Goal: Task Accomplishment & Management: Complete application form

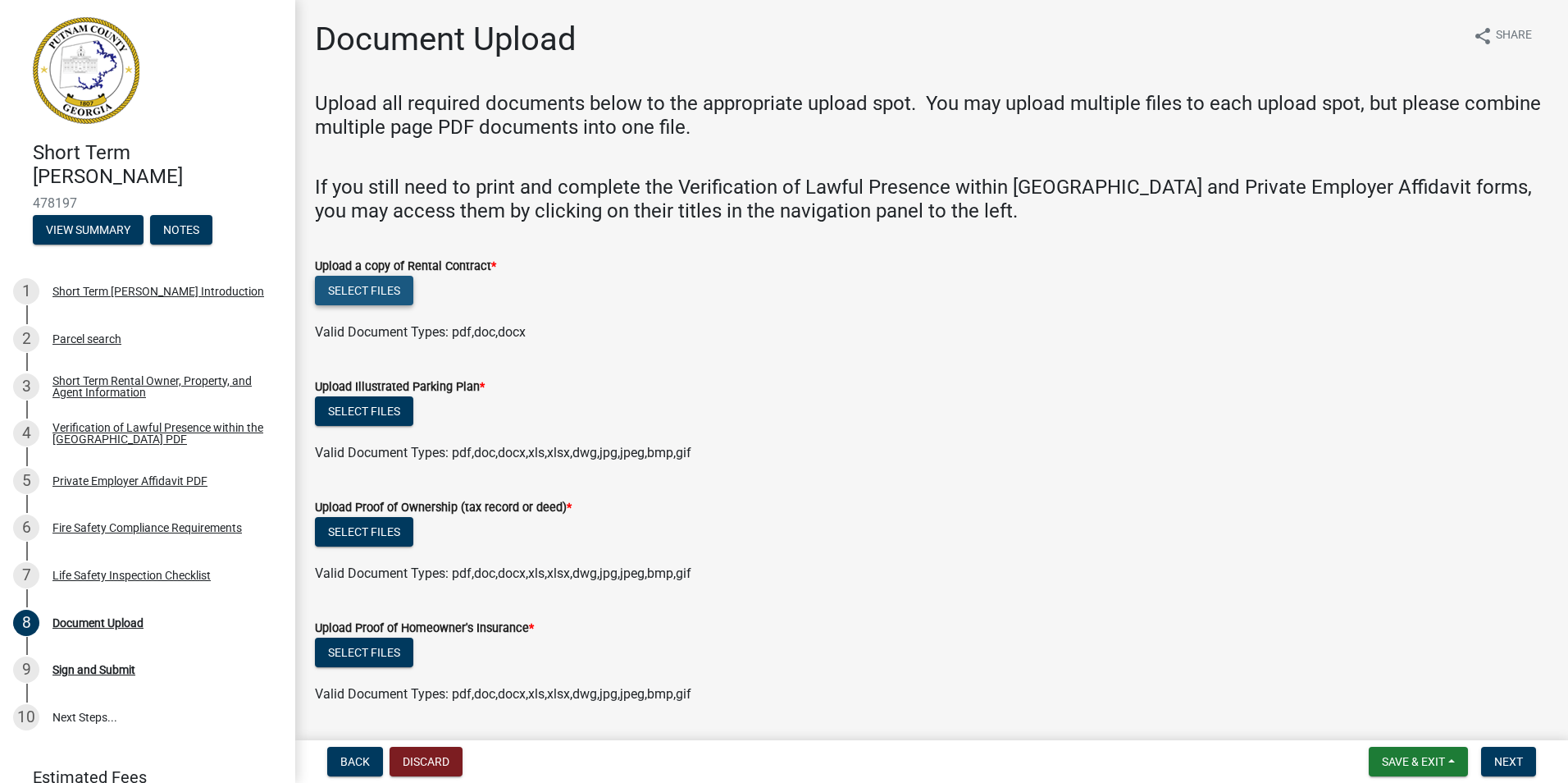
click at [365, 288] on button "Select files" at bounding box center [364, 290] width 98 height 29
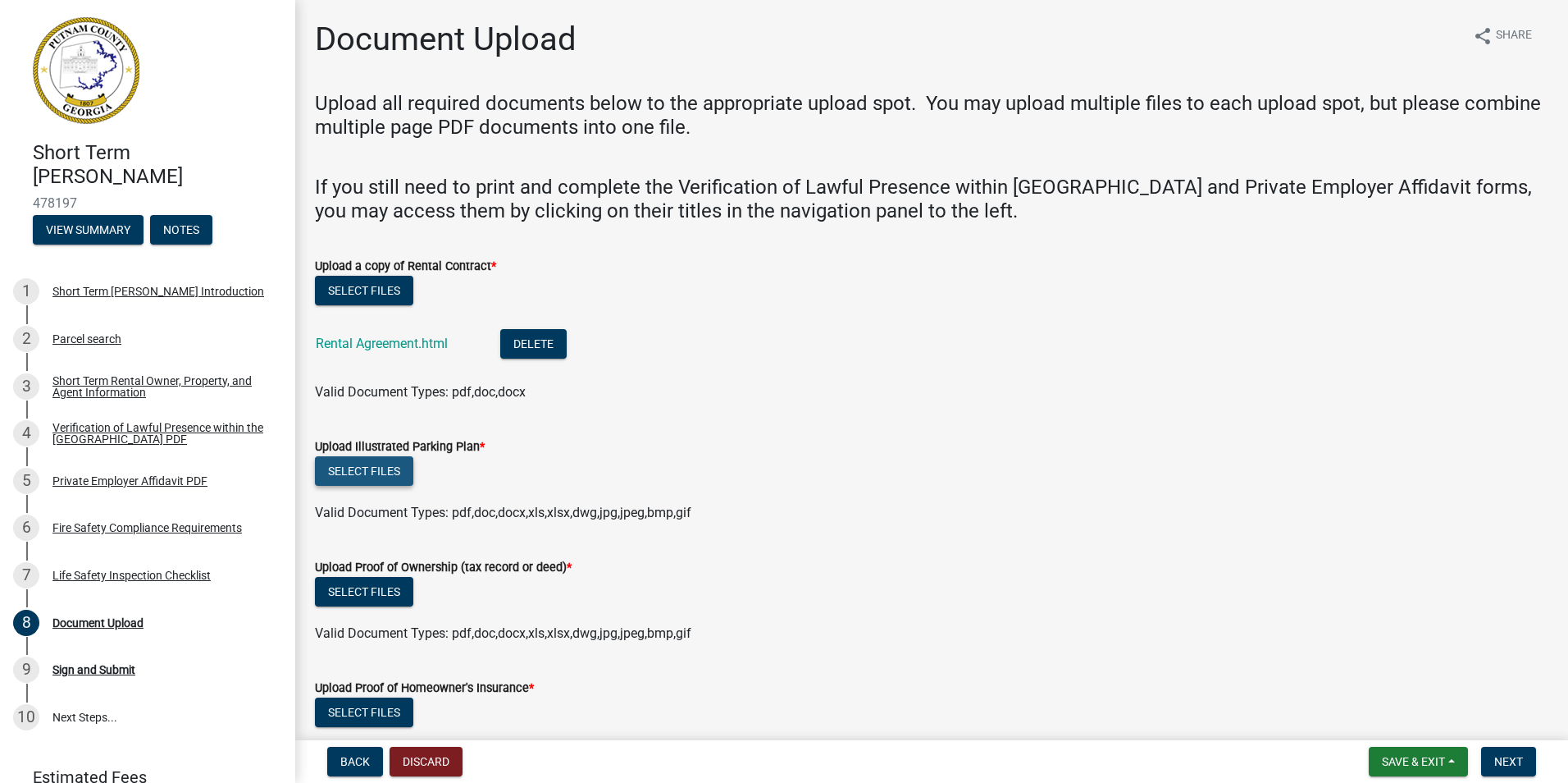
click at [396, 468] on button "Select files" at bounding box center [364, 471] width 98 height 29
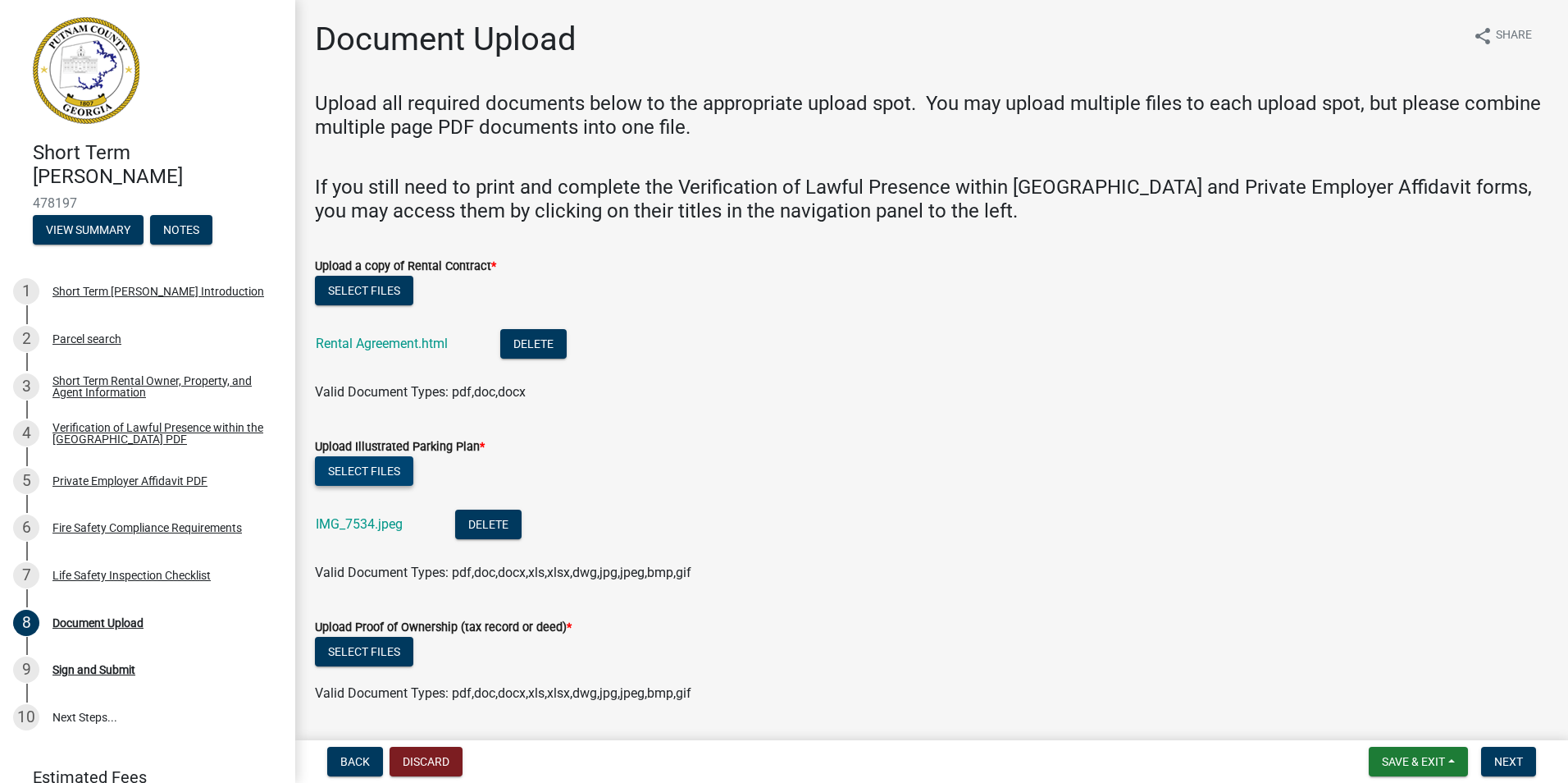
click at [384, 468] on button "Select files" at bounding box center [364, 471] width 98 height 29
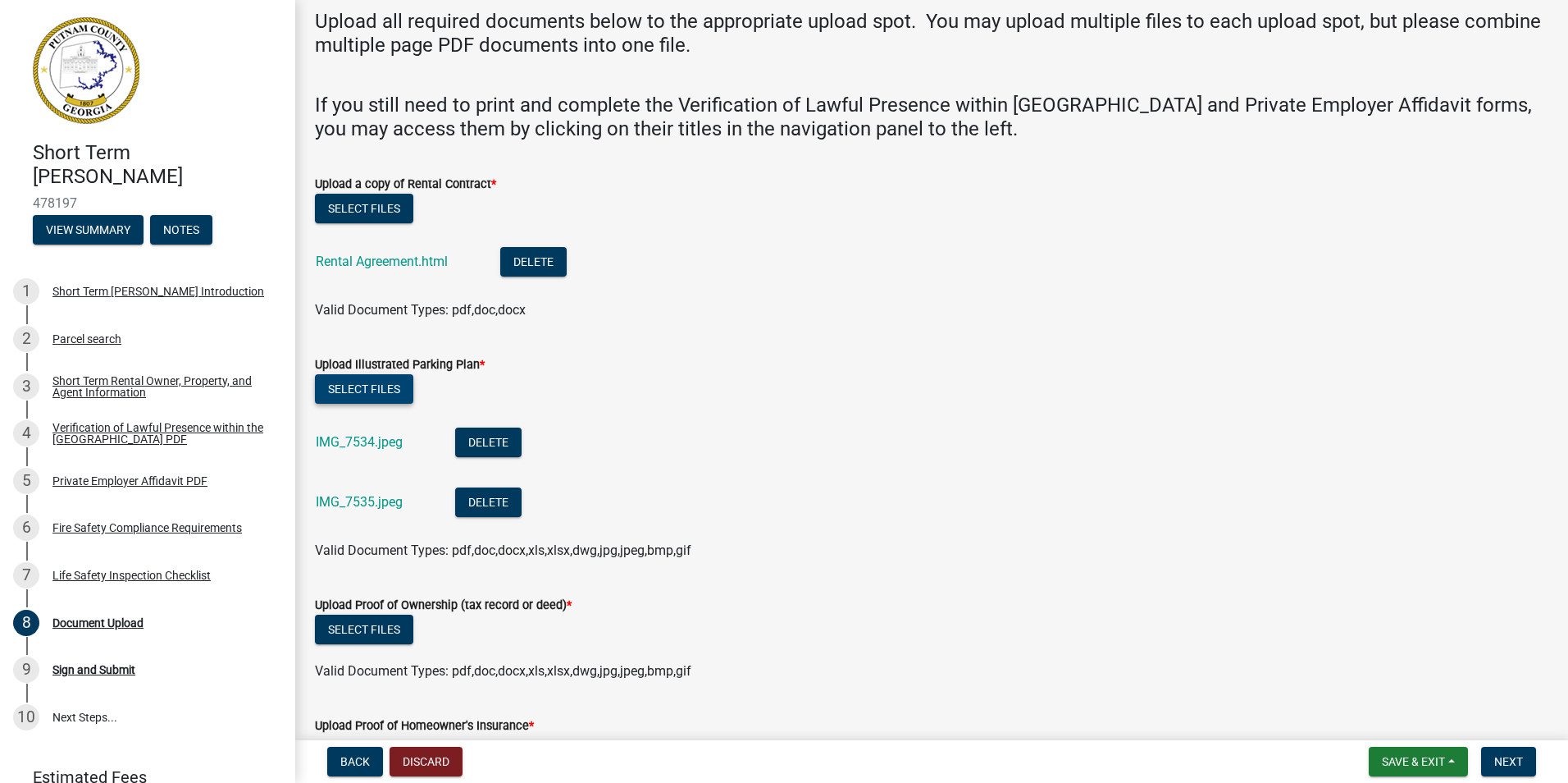
scroll to position [164, 0]
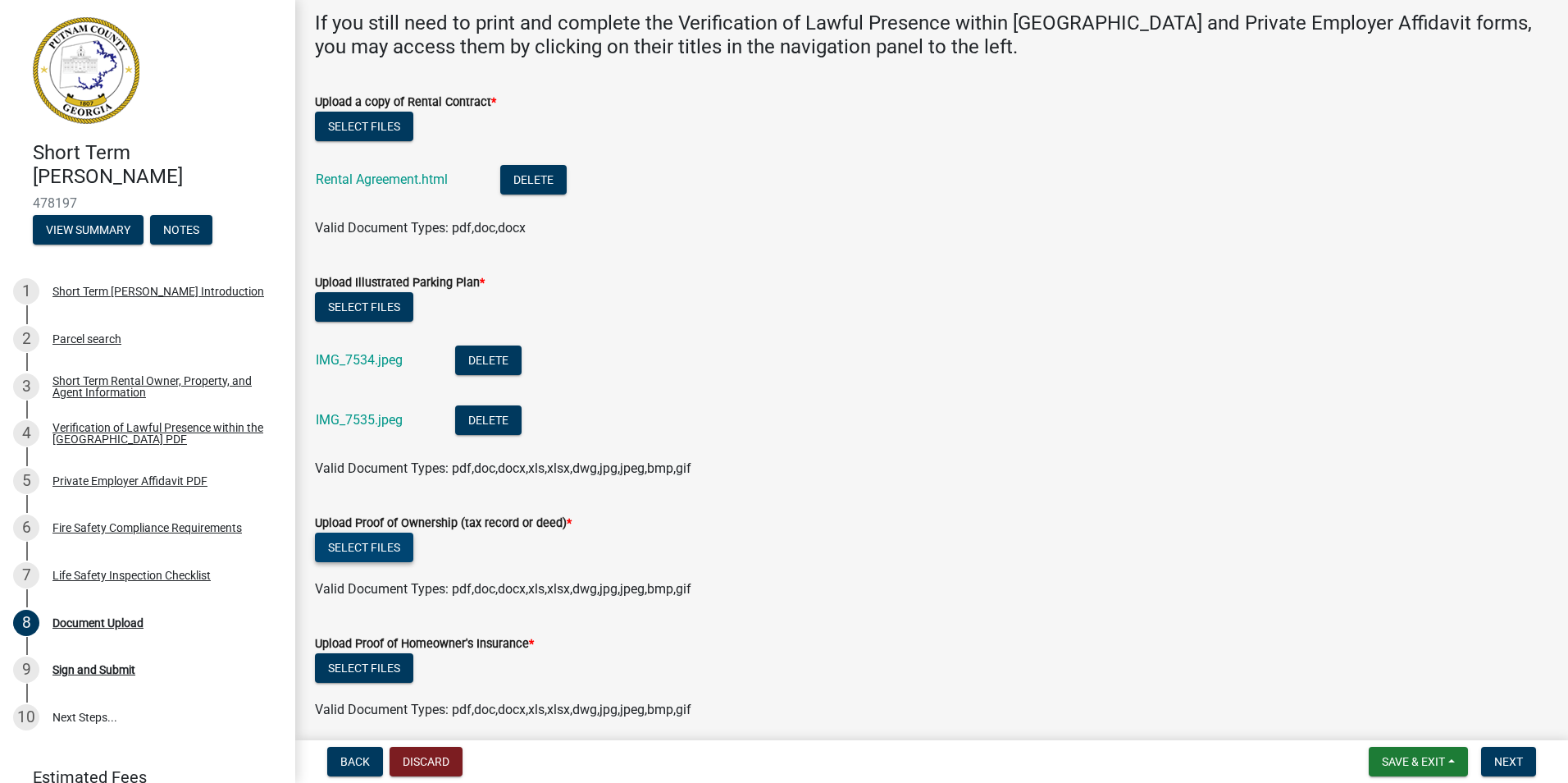
click at [376, 548] on button "Select files" at bounding box center [364, 547] width 98 height 29
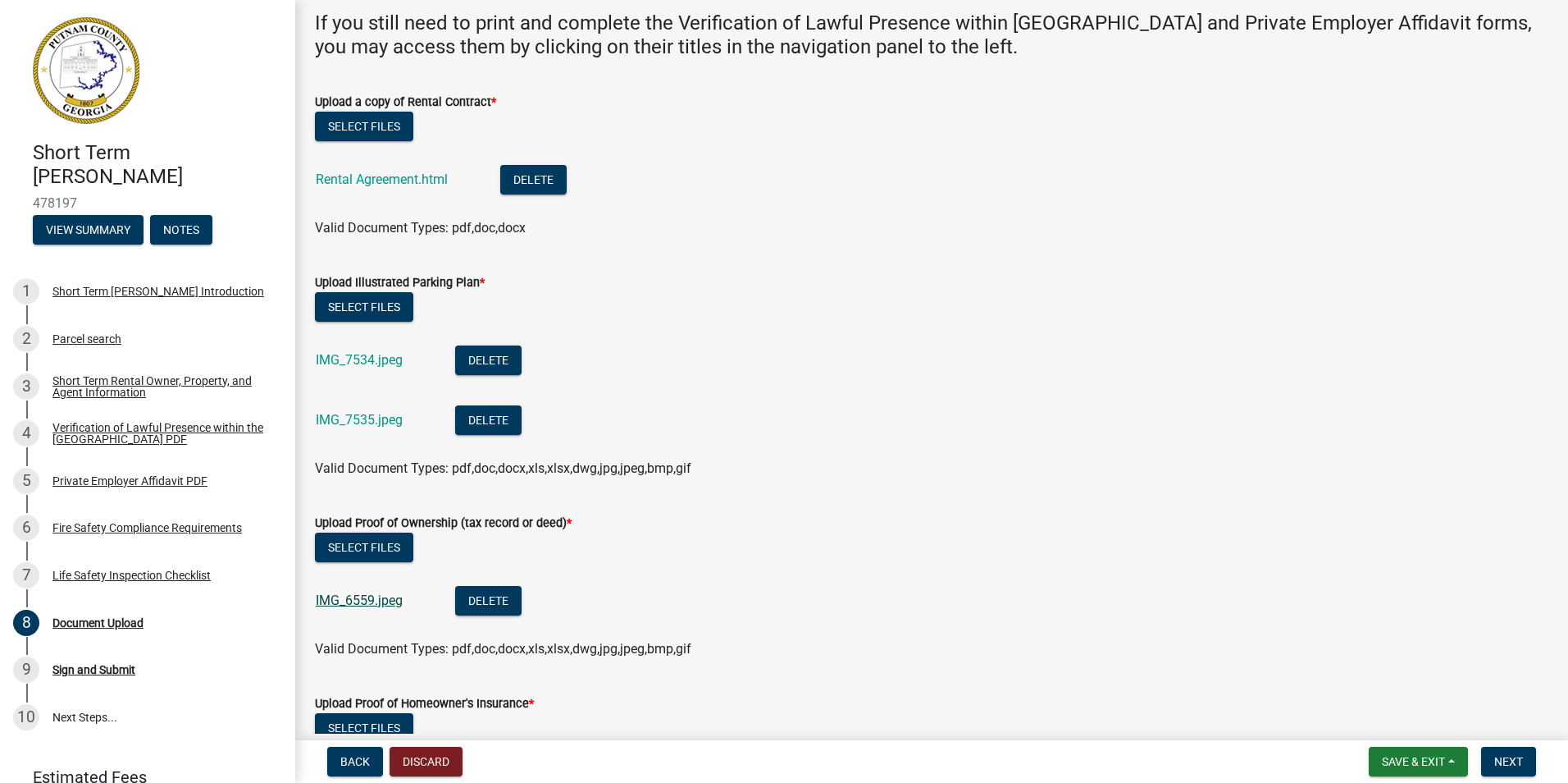
click at [374, 602] on link "IMG_6559.jpeg" at bounding box center [359, 600] width 87 height 16
click at [386, 548] on button "Select files" at bounding box center [364, 547] width 98 height 29
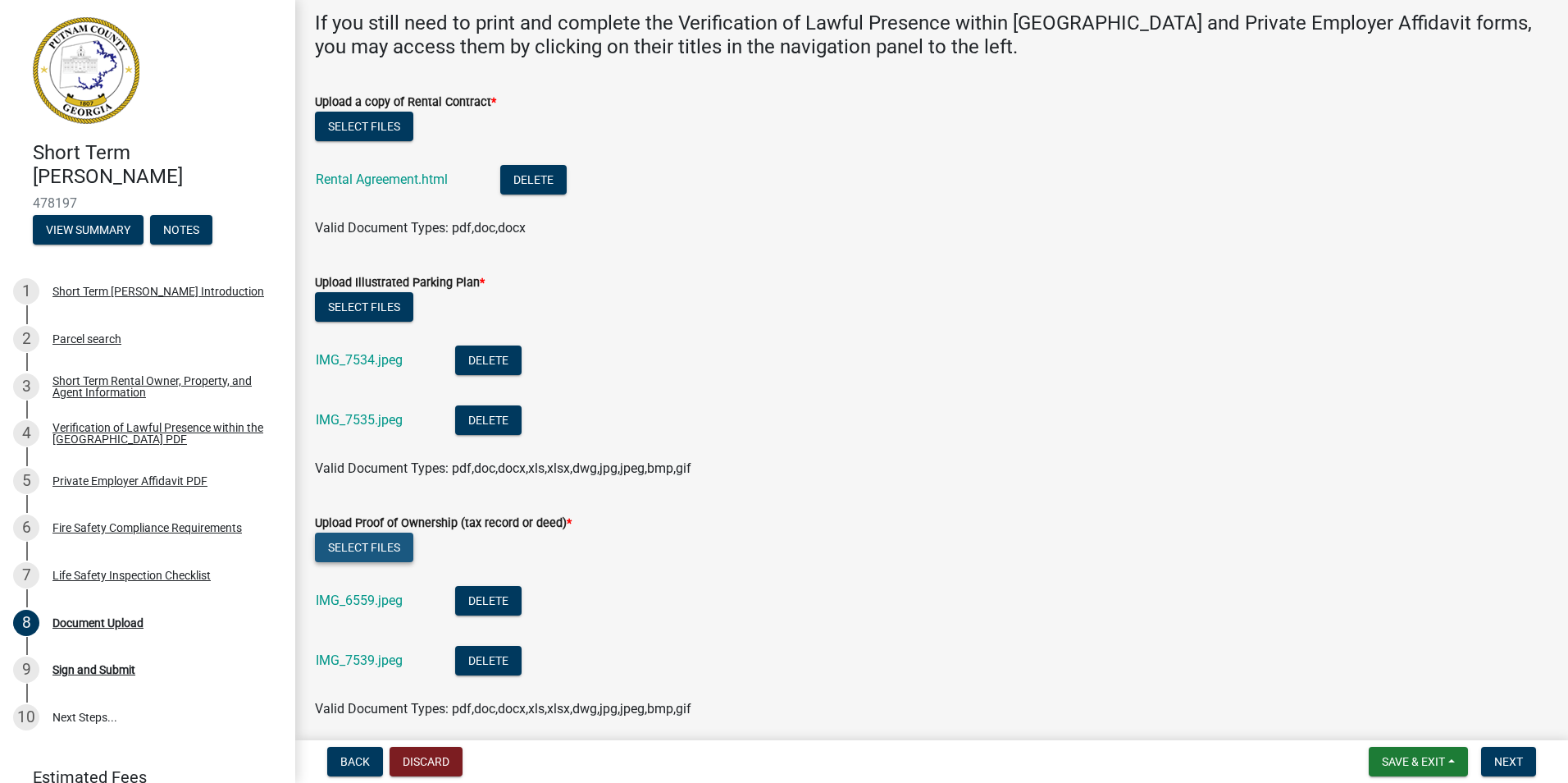
click at [376, 546] on button "Select files" at bounding box center [364, 547] width 98 height 29
click at [385, 542] on button "Select files" at bounding box center [364, 547] width 98 height 29
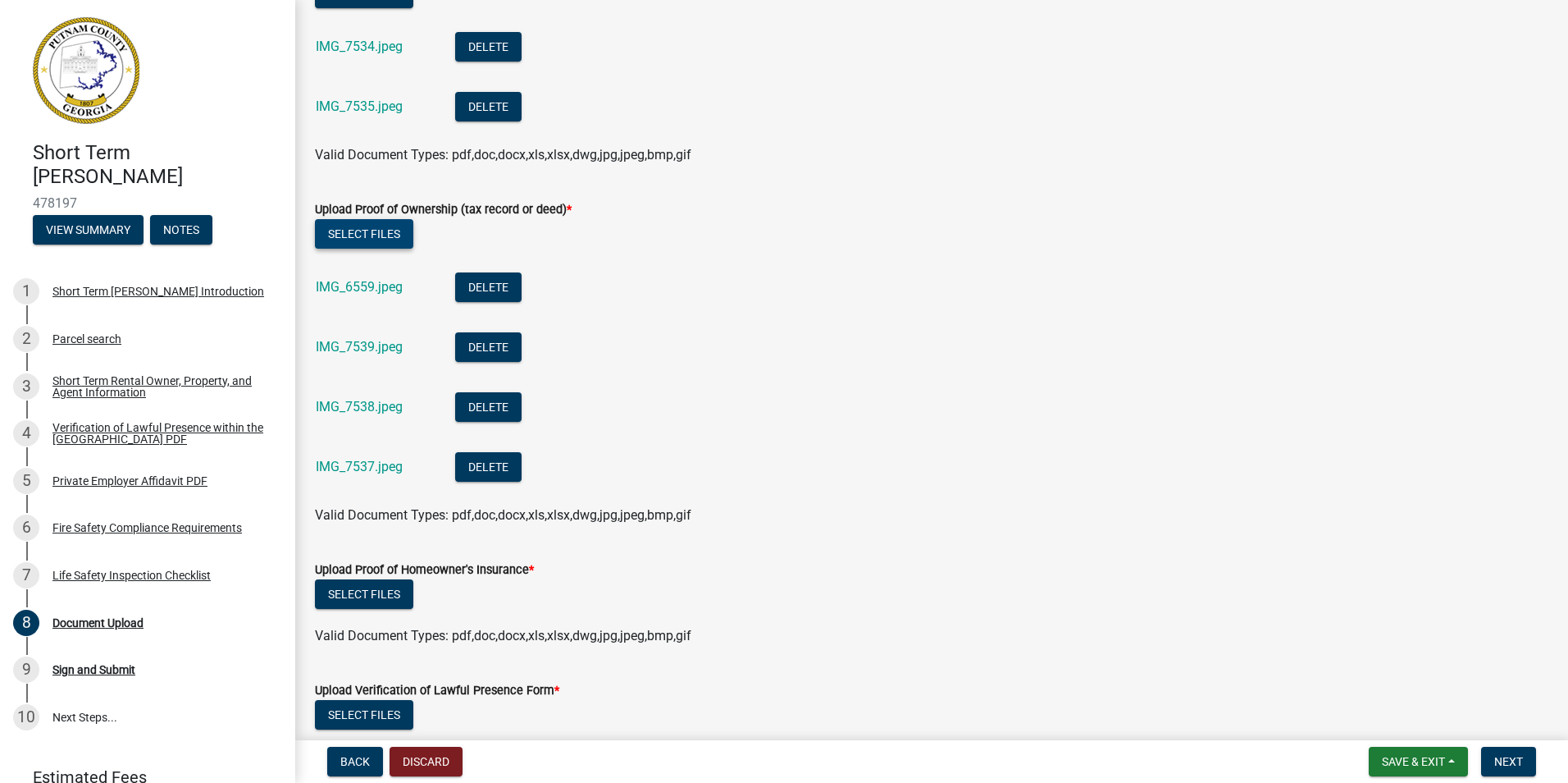
scroll to position [493, 0]
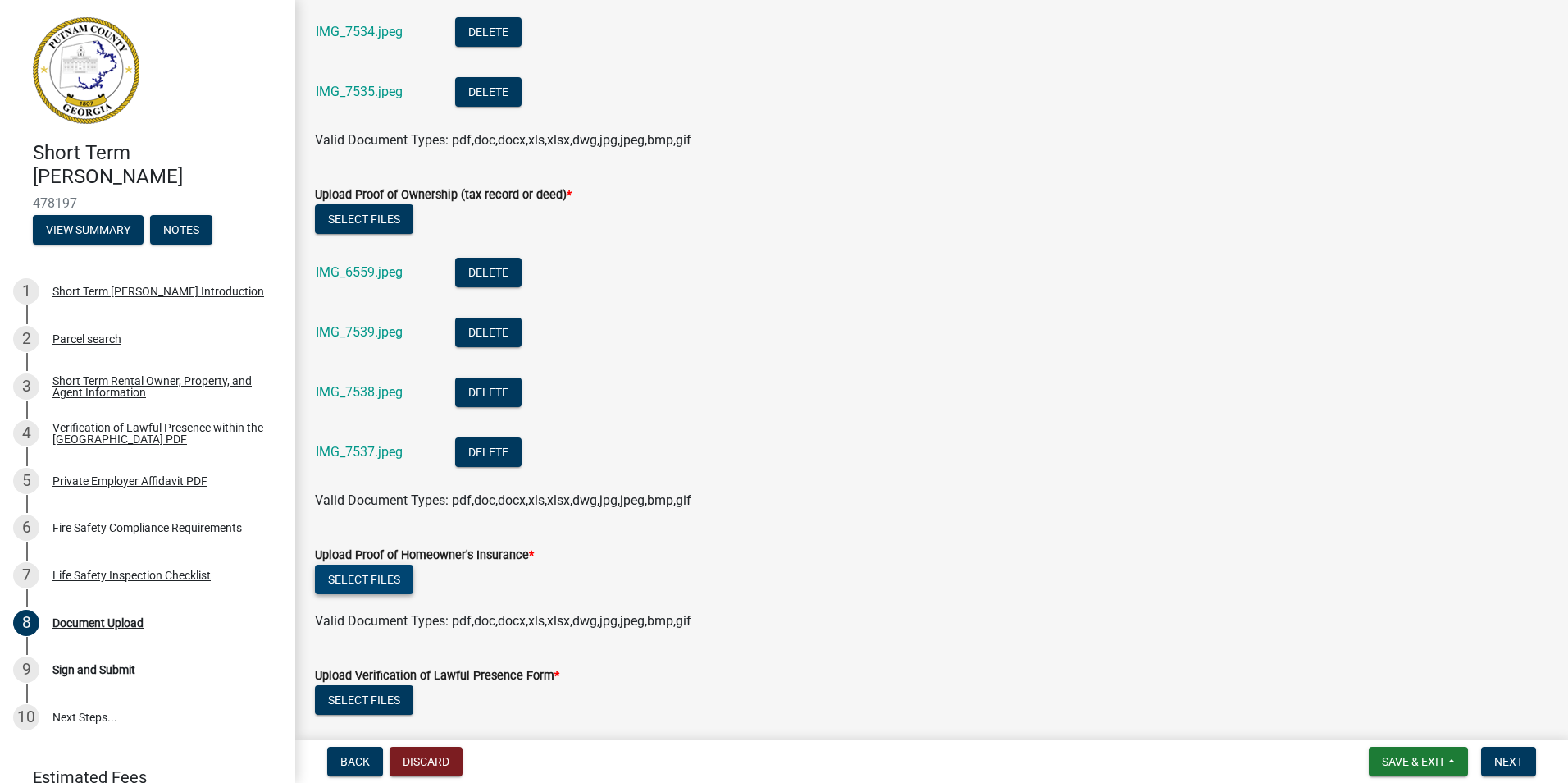
click at [360, 580] on button "Select files" at bounding box center [364, 579] width 98 height 29
click at [374, 578] on button "Select files" at bounding box center [364, 579] width 98 height 29
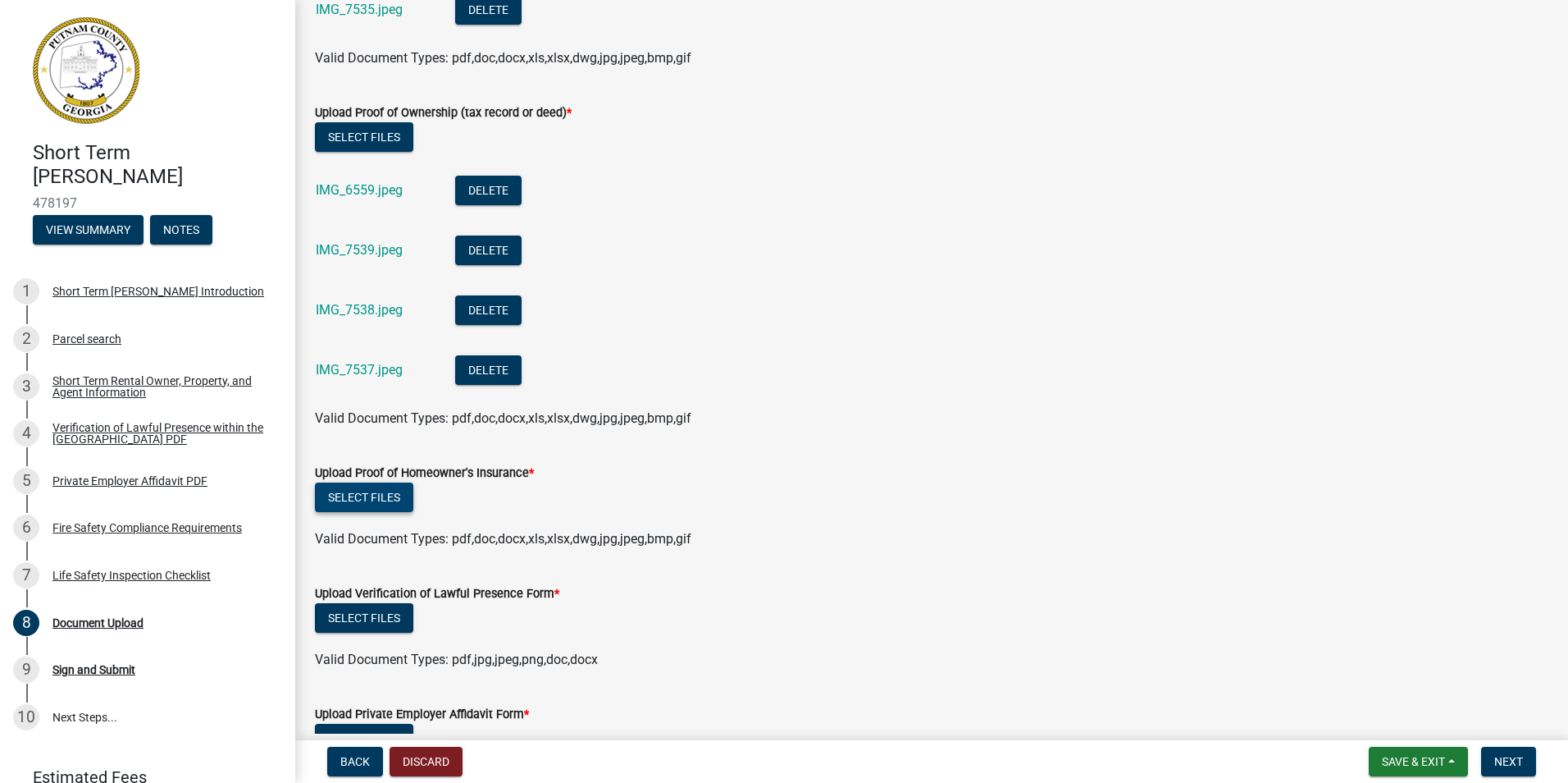
scroll to position [656, 0]
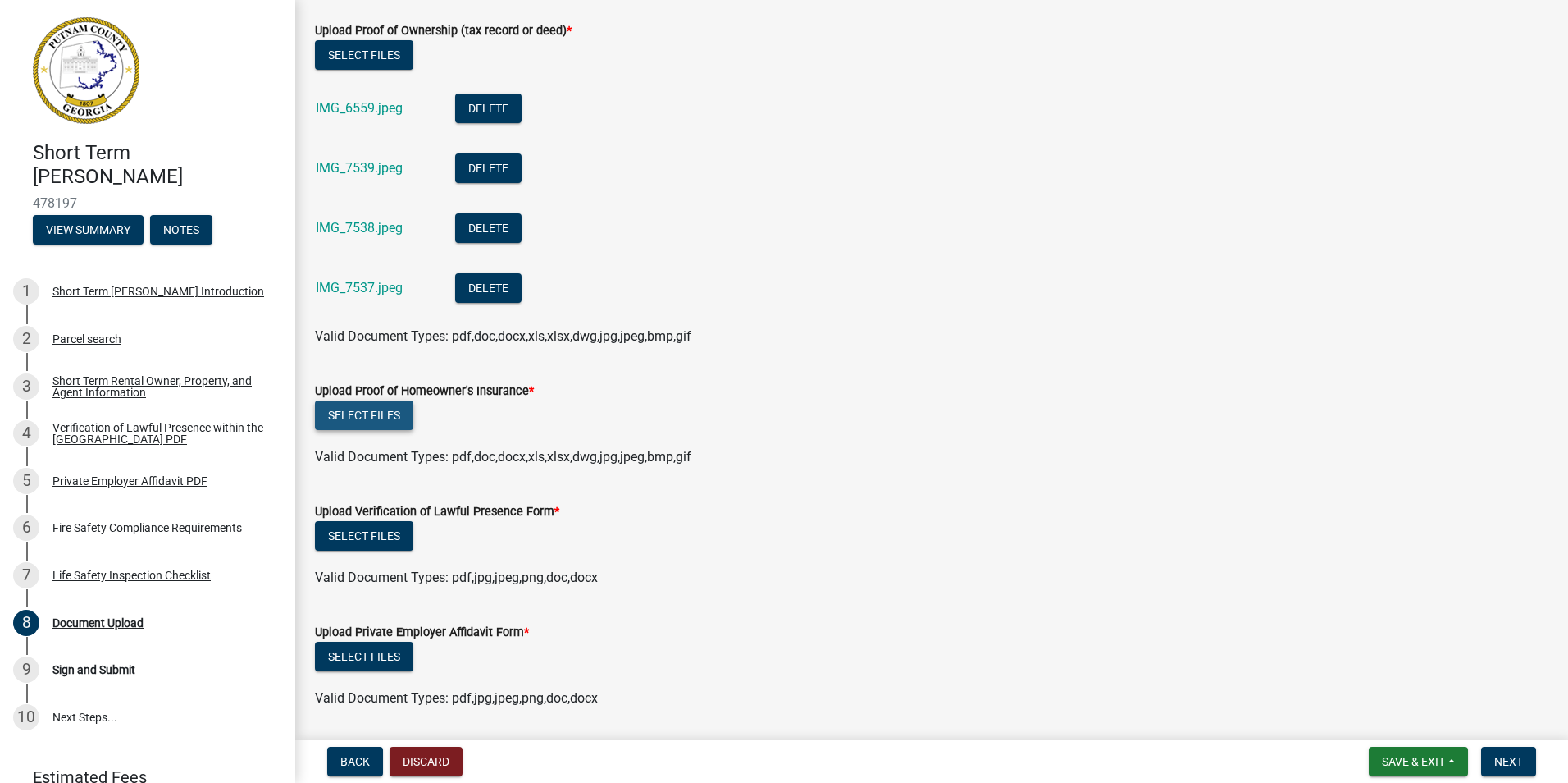
click at [372, 420] on button "Select files" at bounding box center [364, 415] width 98 height 29
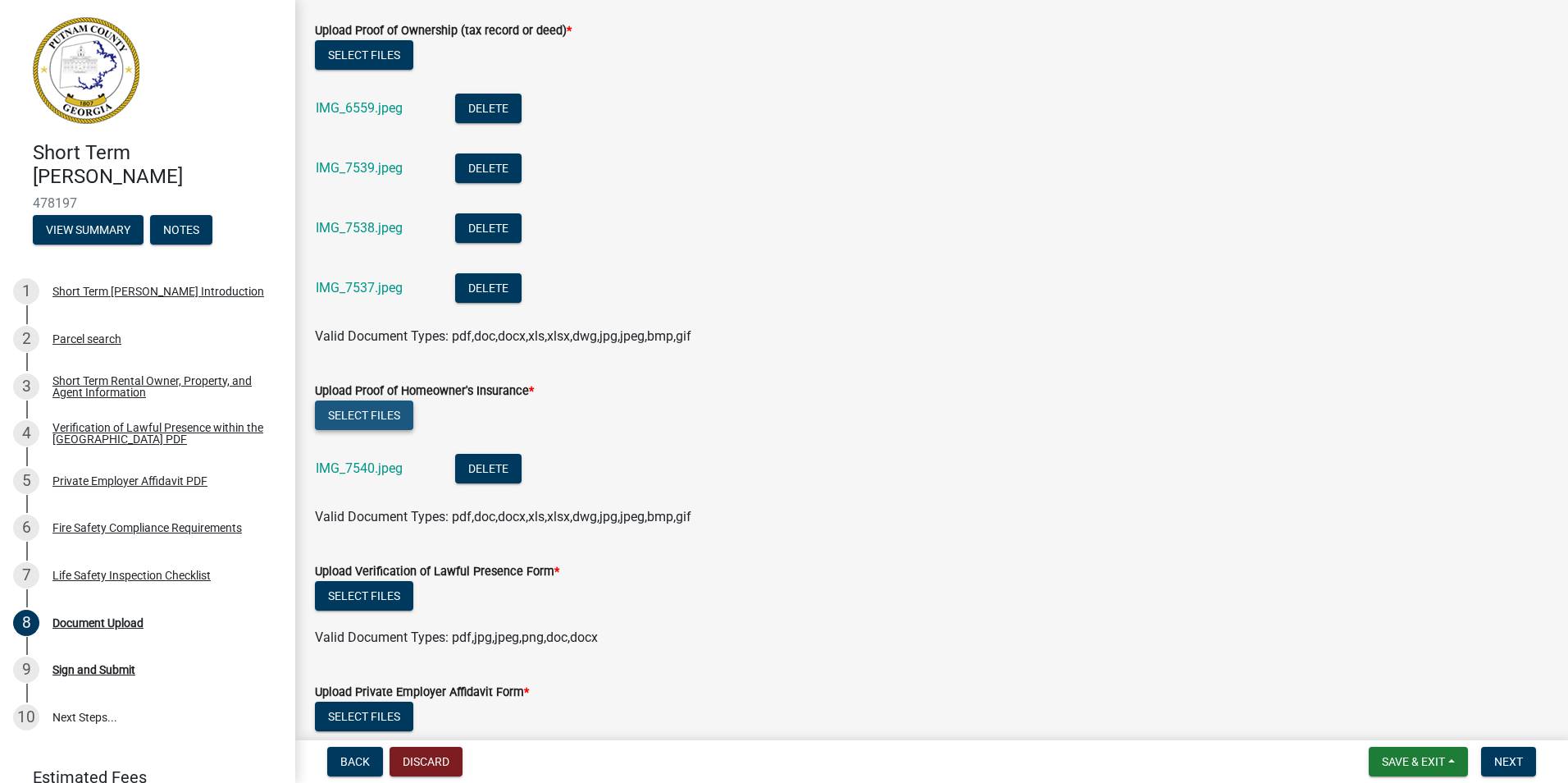
click at [374, 419] on button "Select files" at bounding box center [364, 415] width 98 height 29
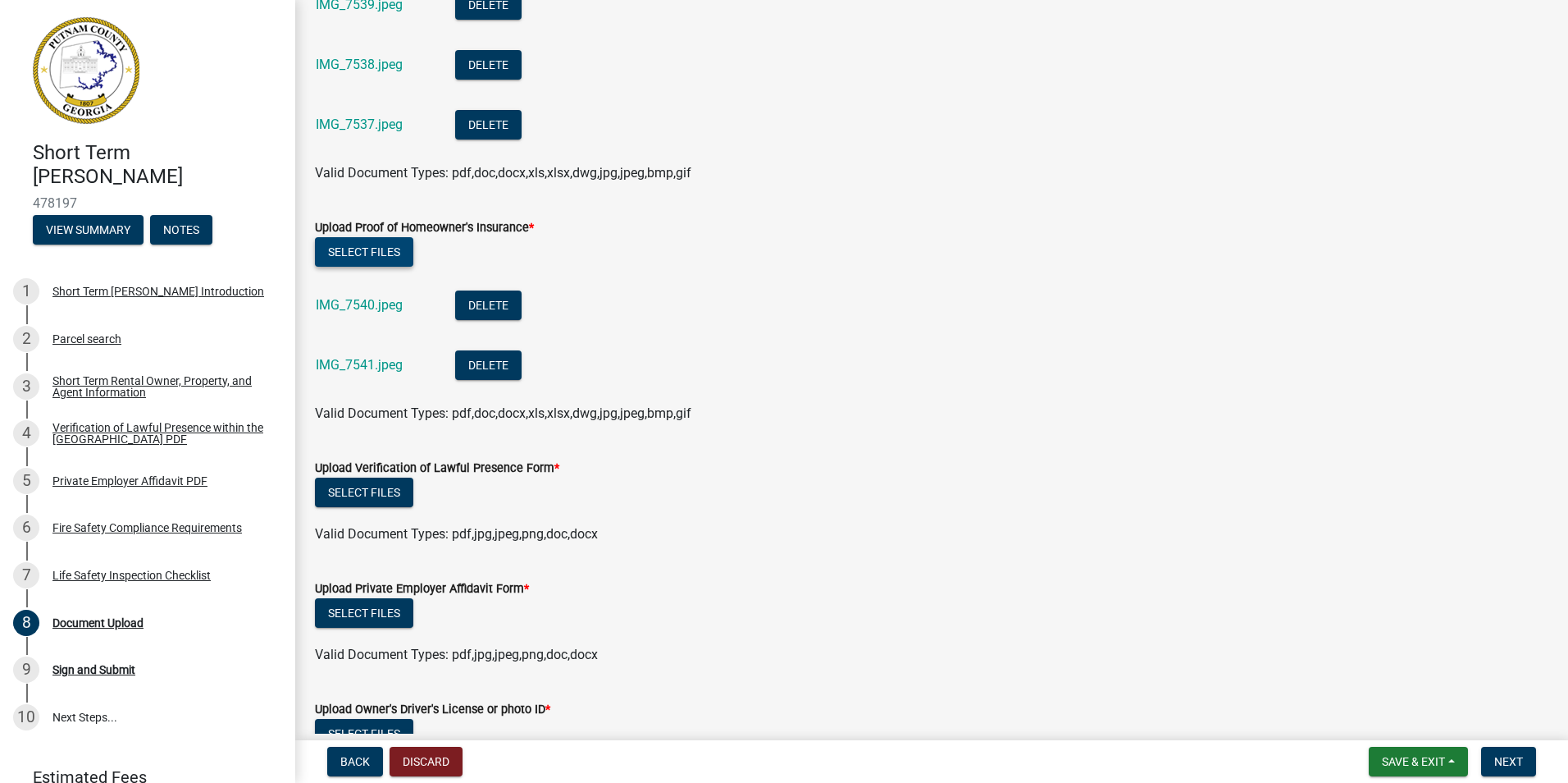
scroll to position [820, 0]
click at [371, 497] on button "Select files" at bounding box center [364, 491] width 98 height 29
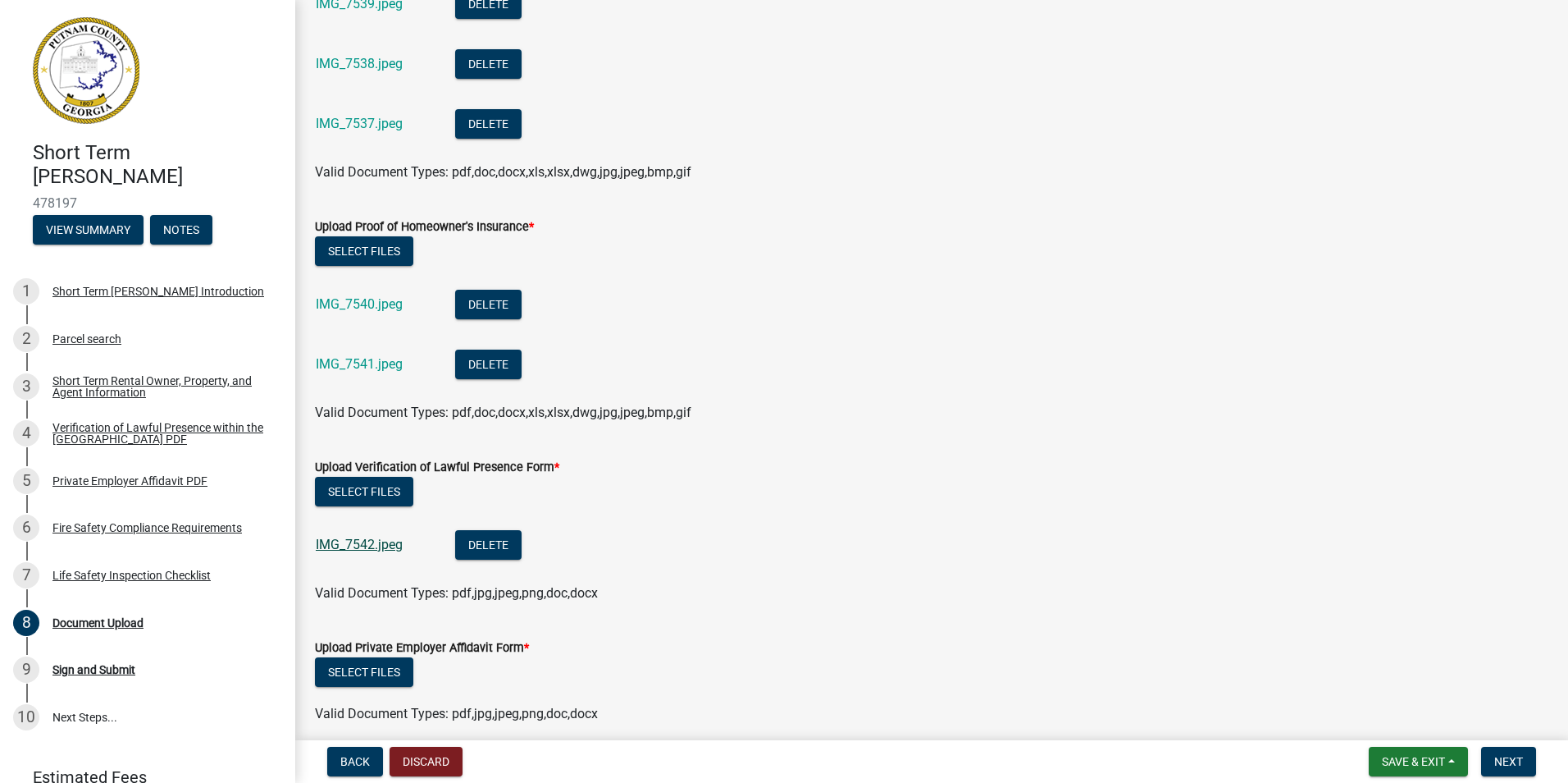
click at [361, 542] on link "IMG_7542.jpeg" at bounding box center [359, 545] width 87 height 16
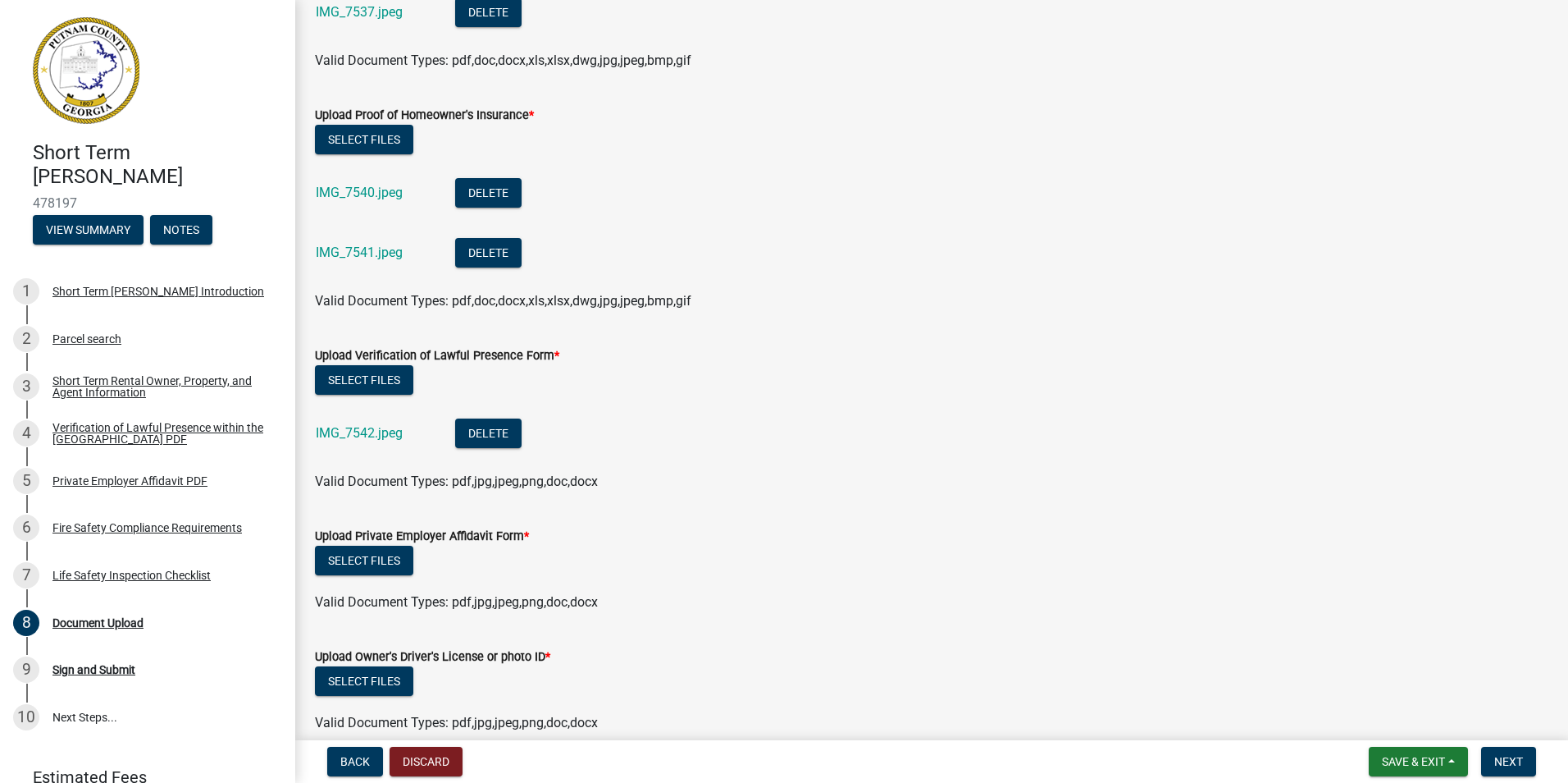
scroll to position [985, 0]
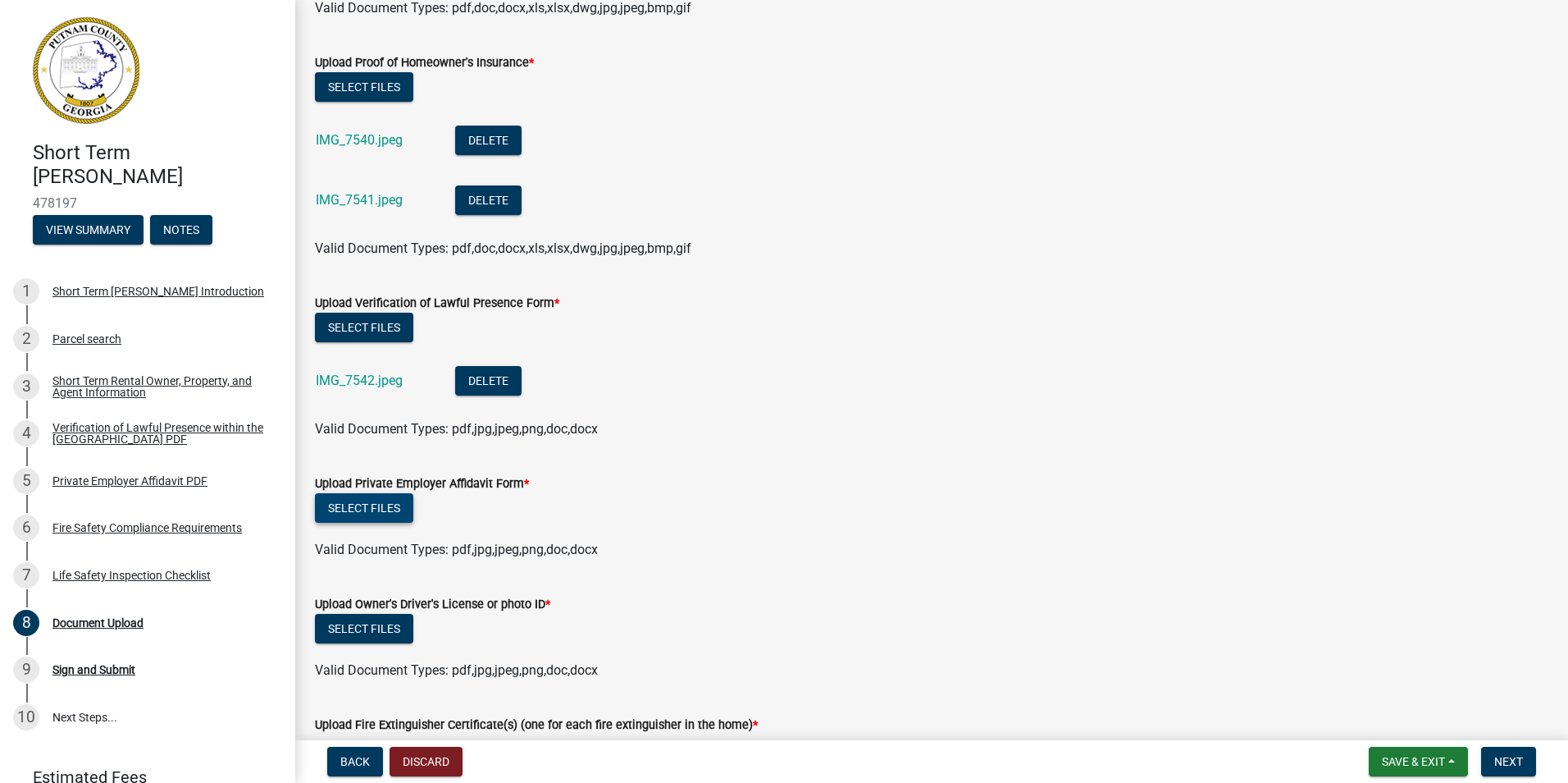
click at [356, 506] on button "Select files" at bounding box center [364, 508] width 98 height 29
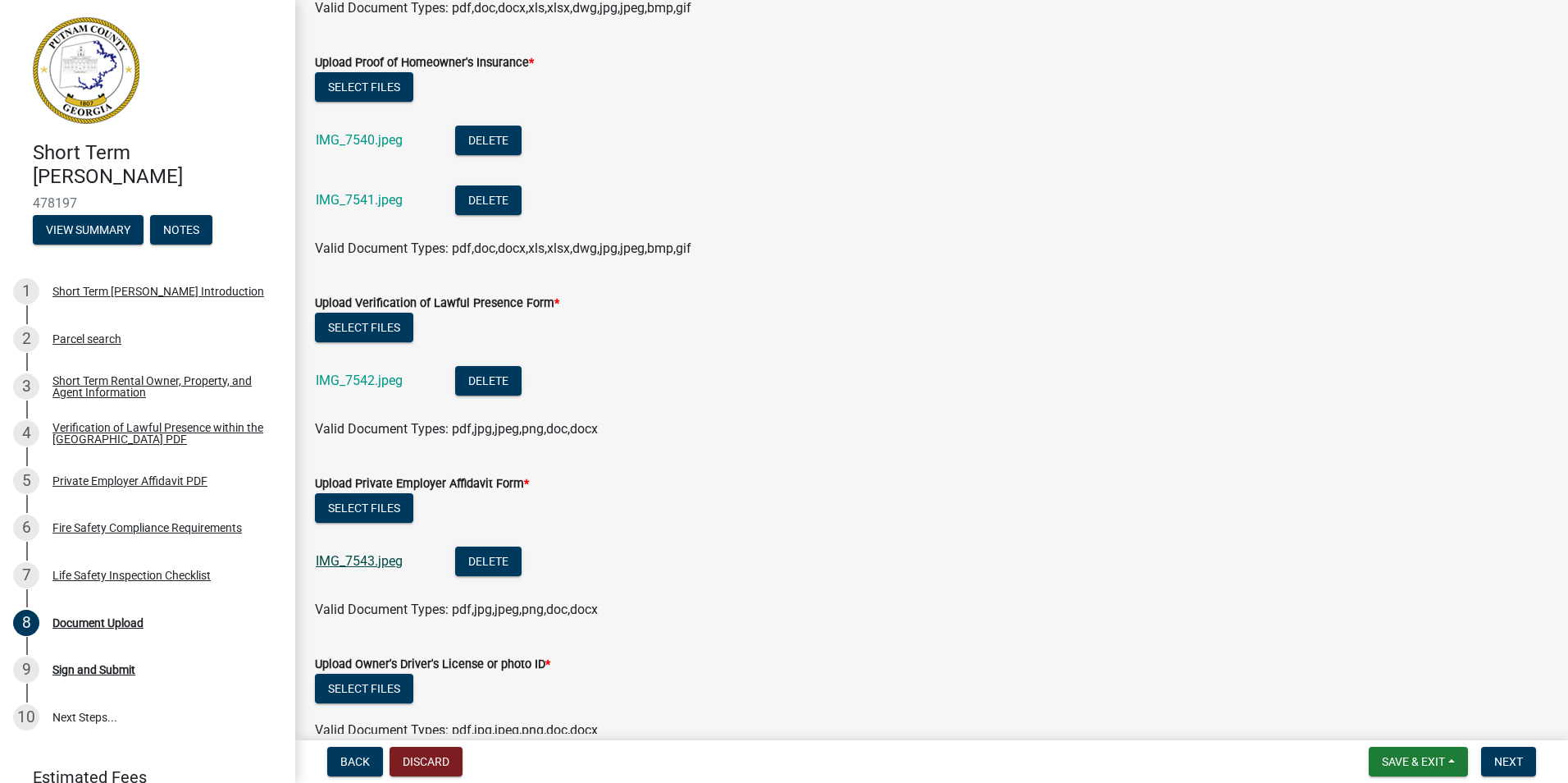
click at [362, 558] on link "IMG_7543.jpeg" at bounding box center [359, 561] width 87 height 16
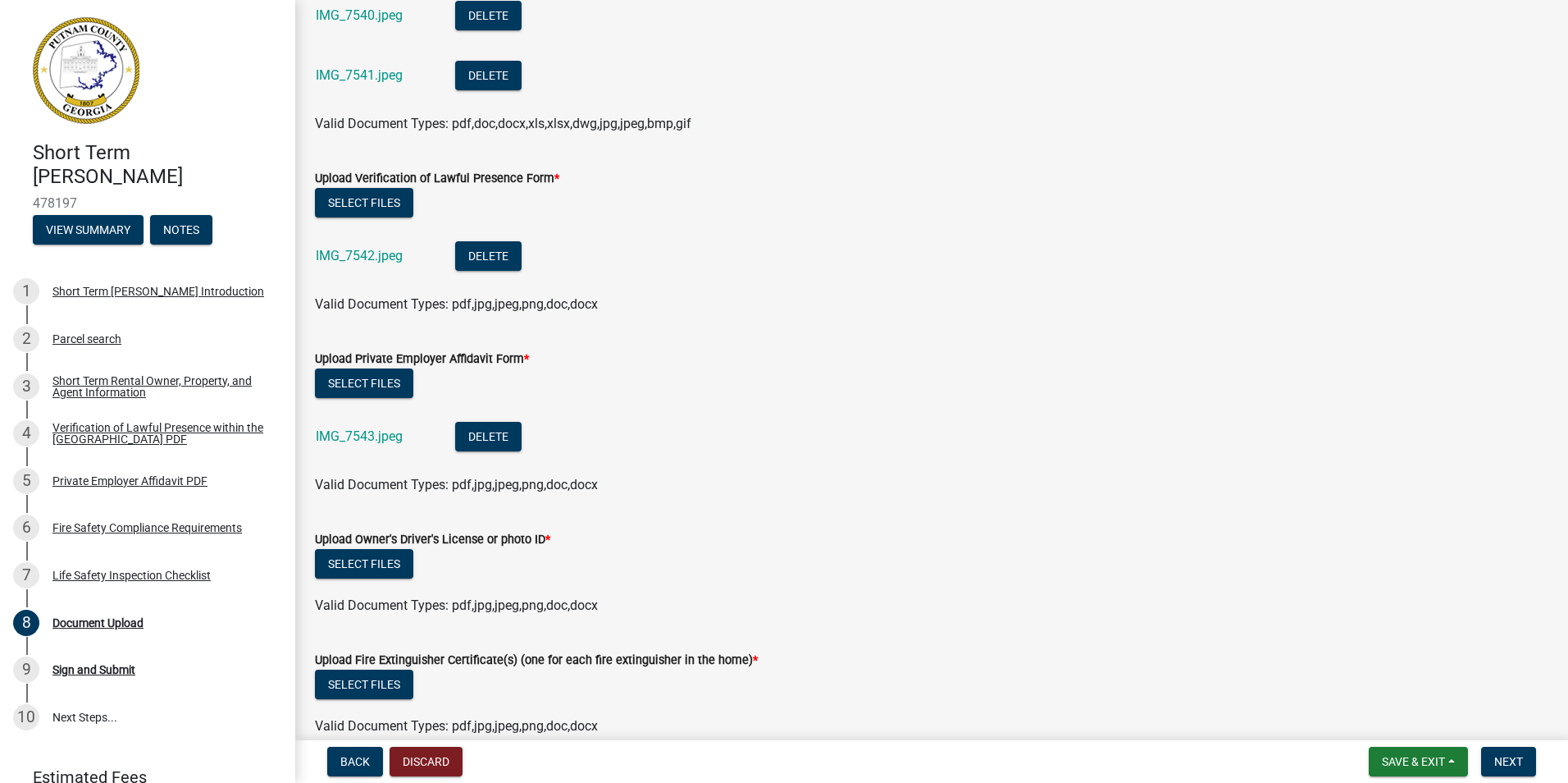
scroll to position [1149, 0]
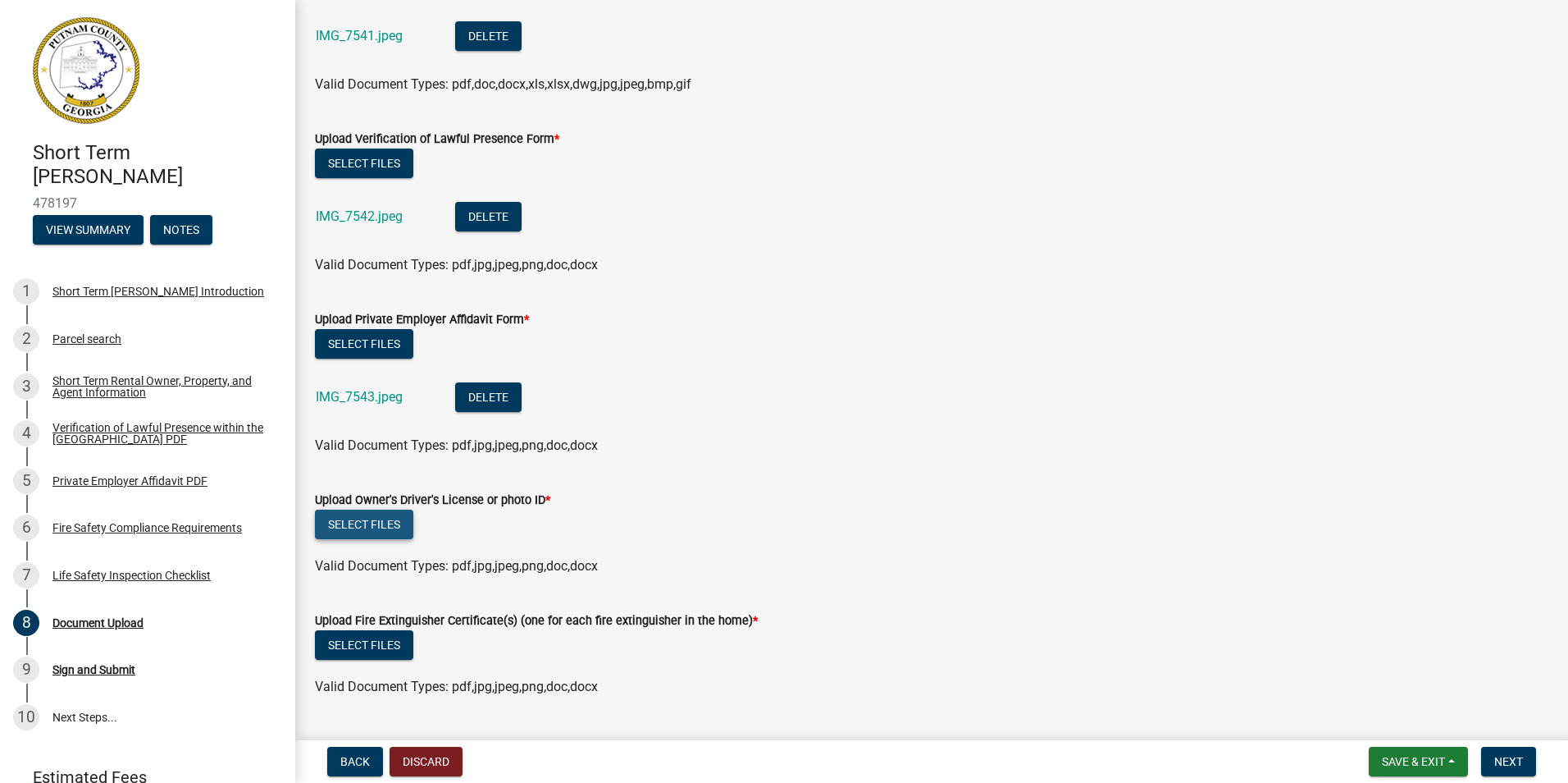
click at [374, 525] on button "Select files" at bounding box center [364, 524] width 98 height 29
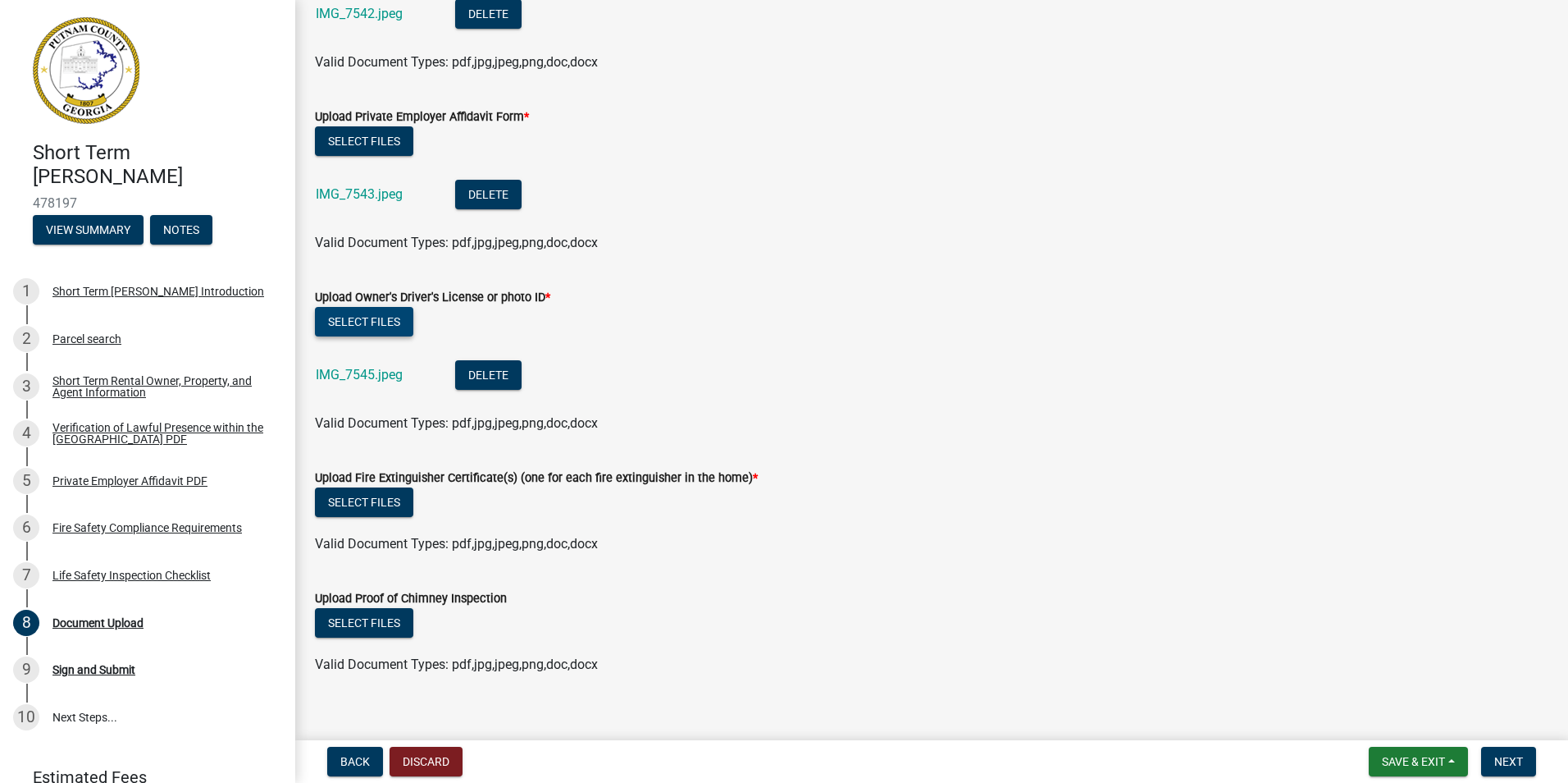
scroll to position [1372, 0]
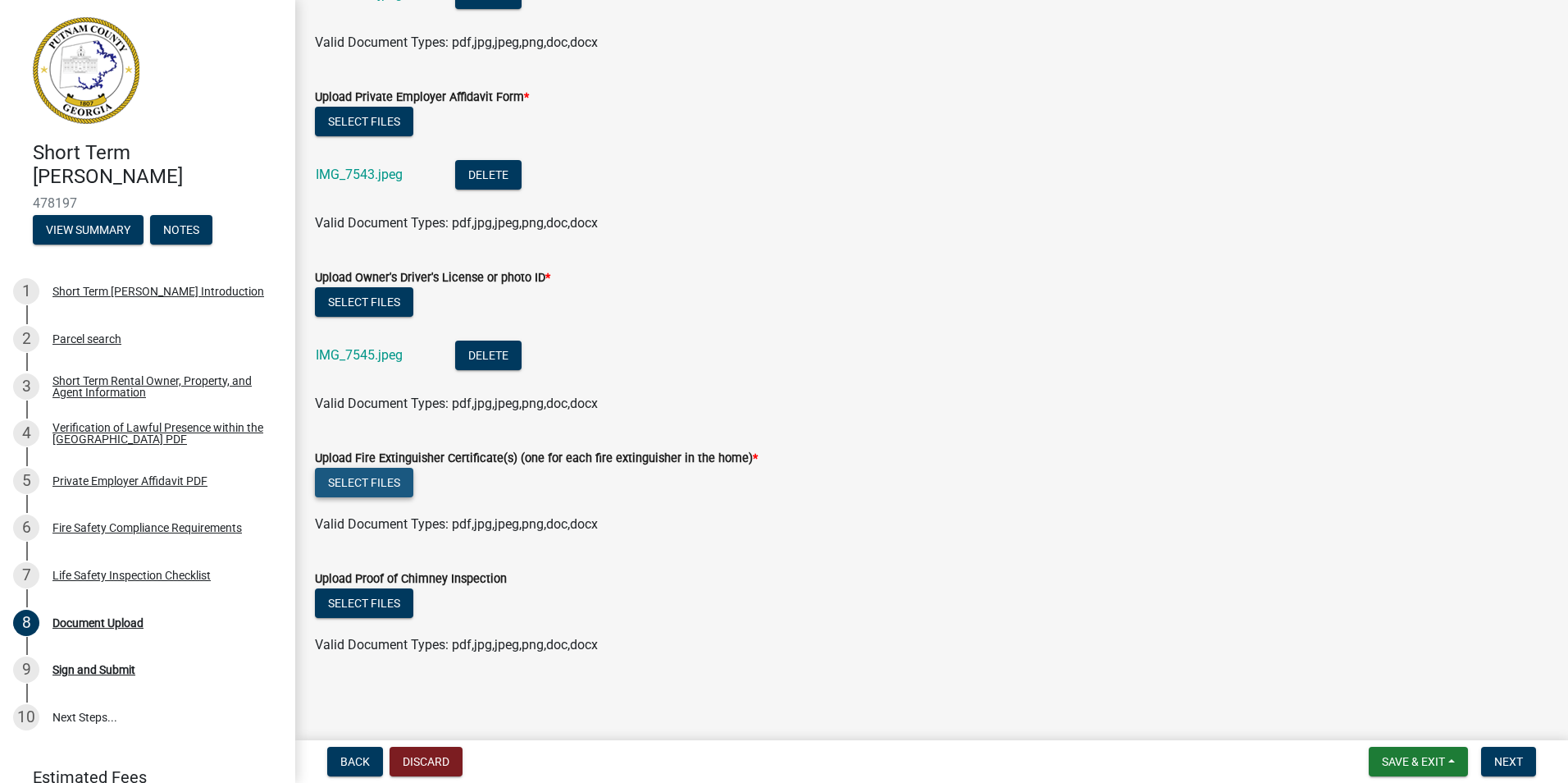
click at [385, 483] on button "Select files" at bounding box center [364, 482] width 98 height 29
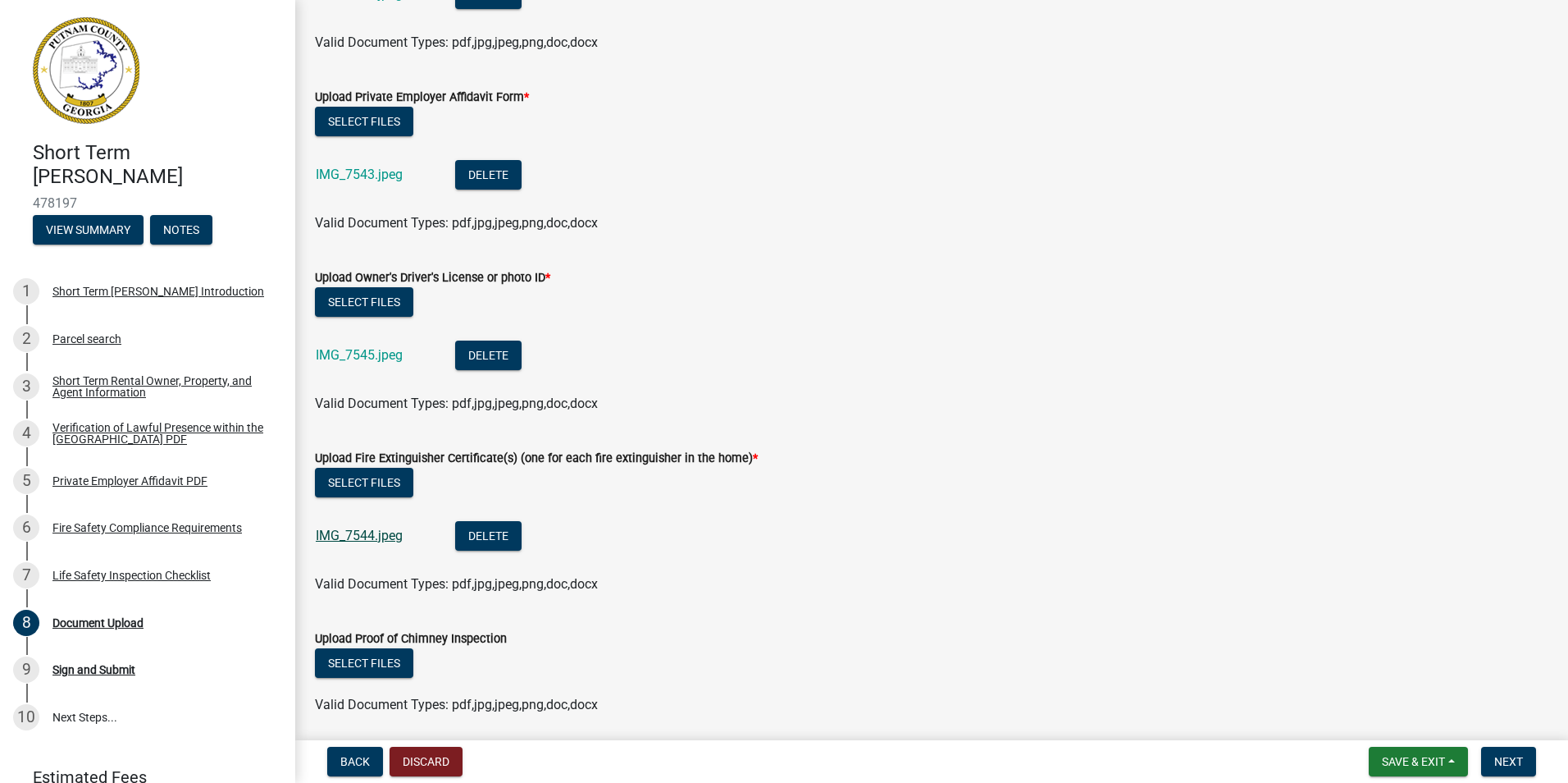
click at [342, 536] on link "IMG_7544.jpeg" at bounding box center [359, 535] width 87 height 16
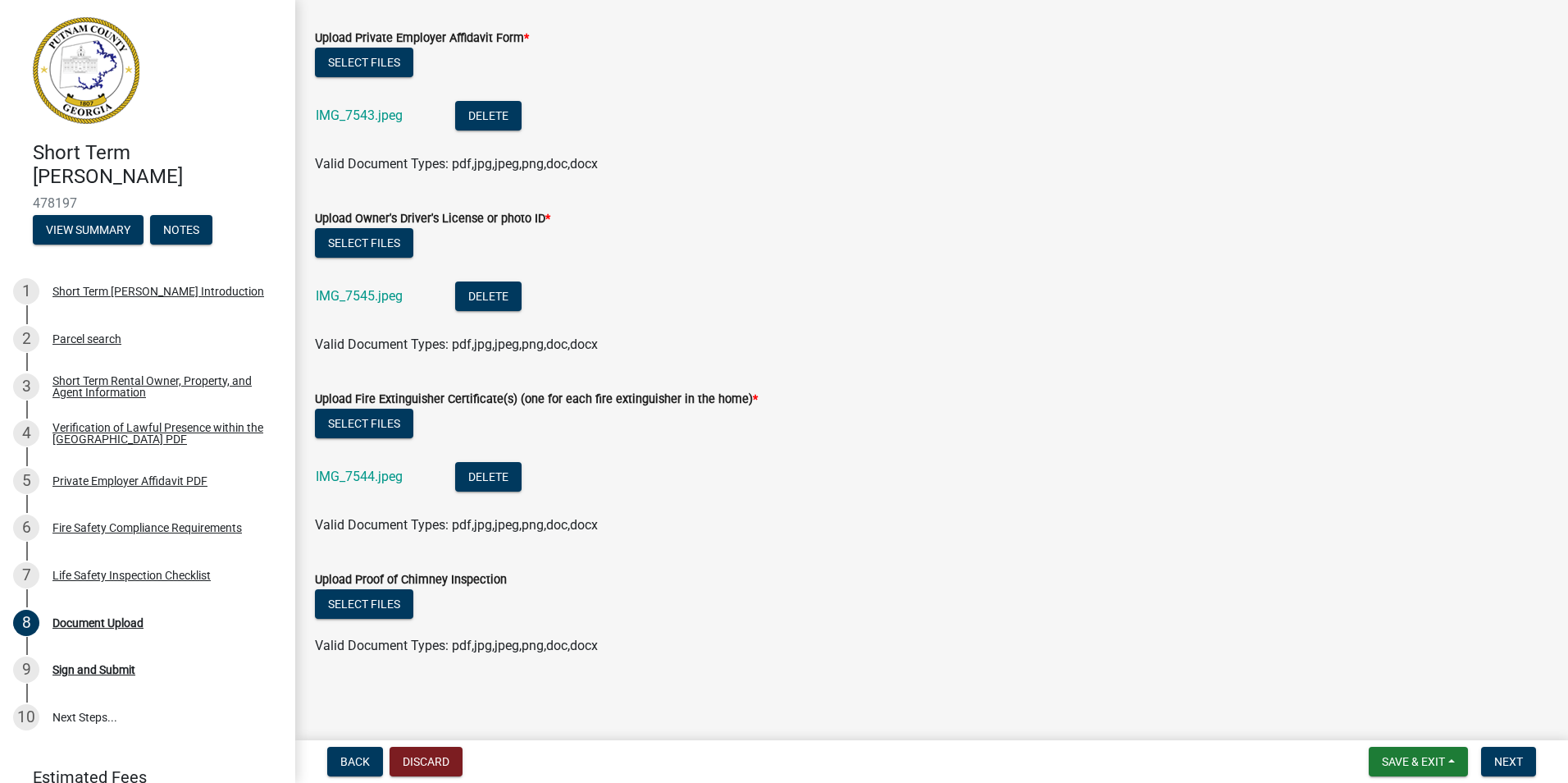
scroll to position [1431, 0]
click at [1501, 763] on span "Next" at bounding box center [1509, 761] width 28 height 13
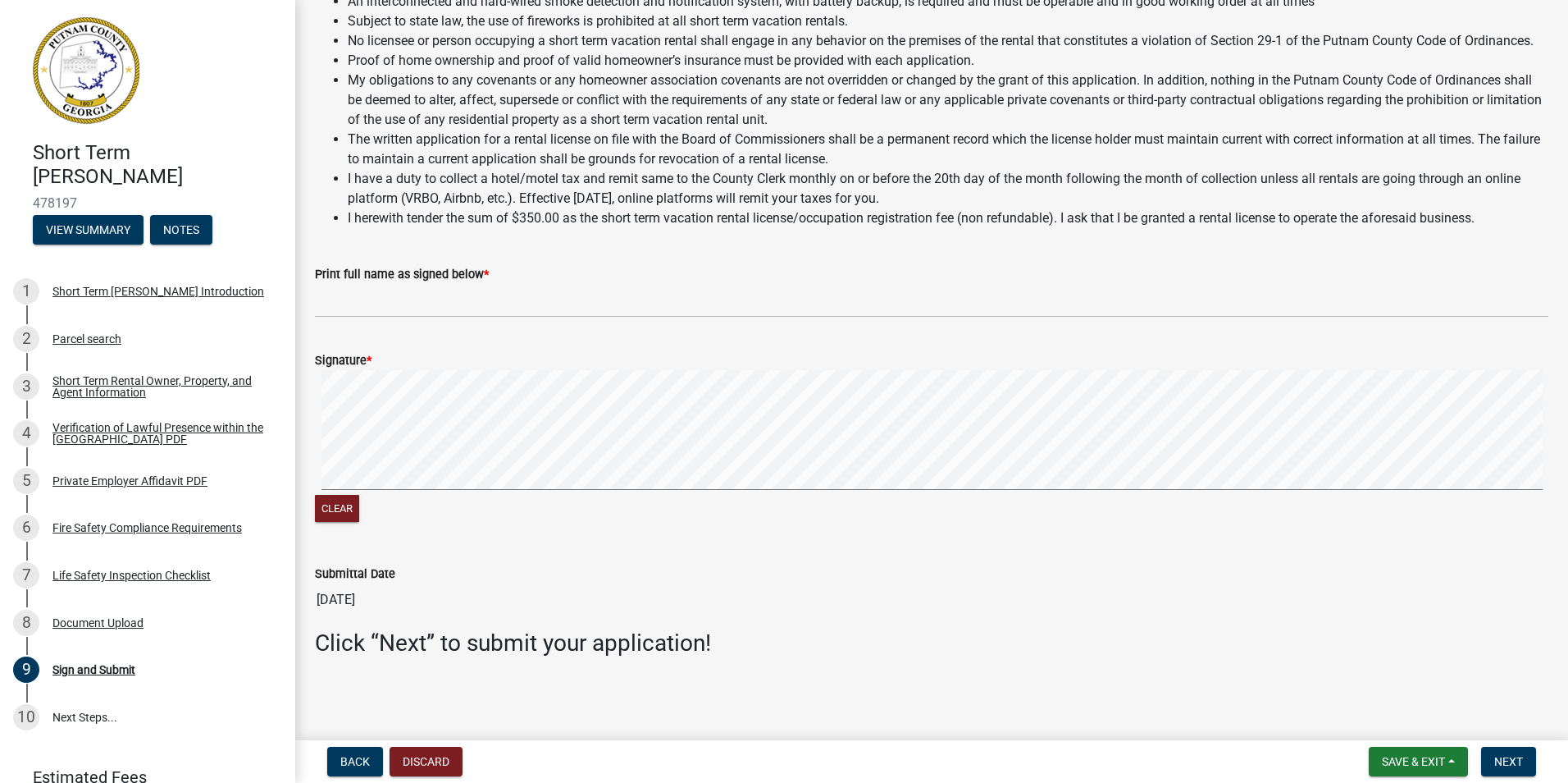
scroll to position [1255, 0]
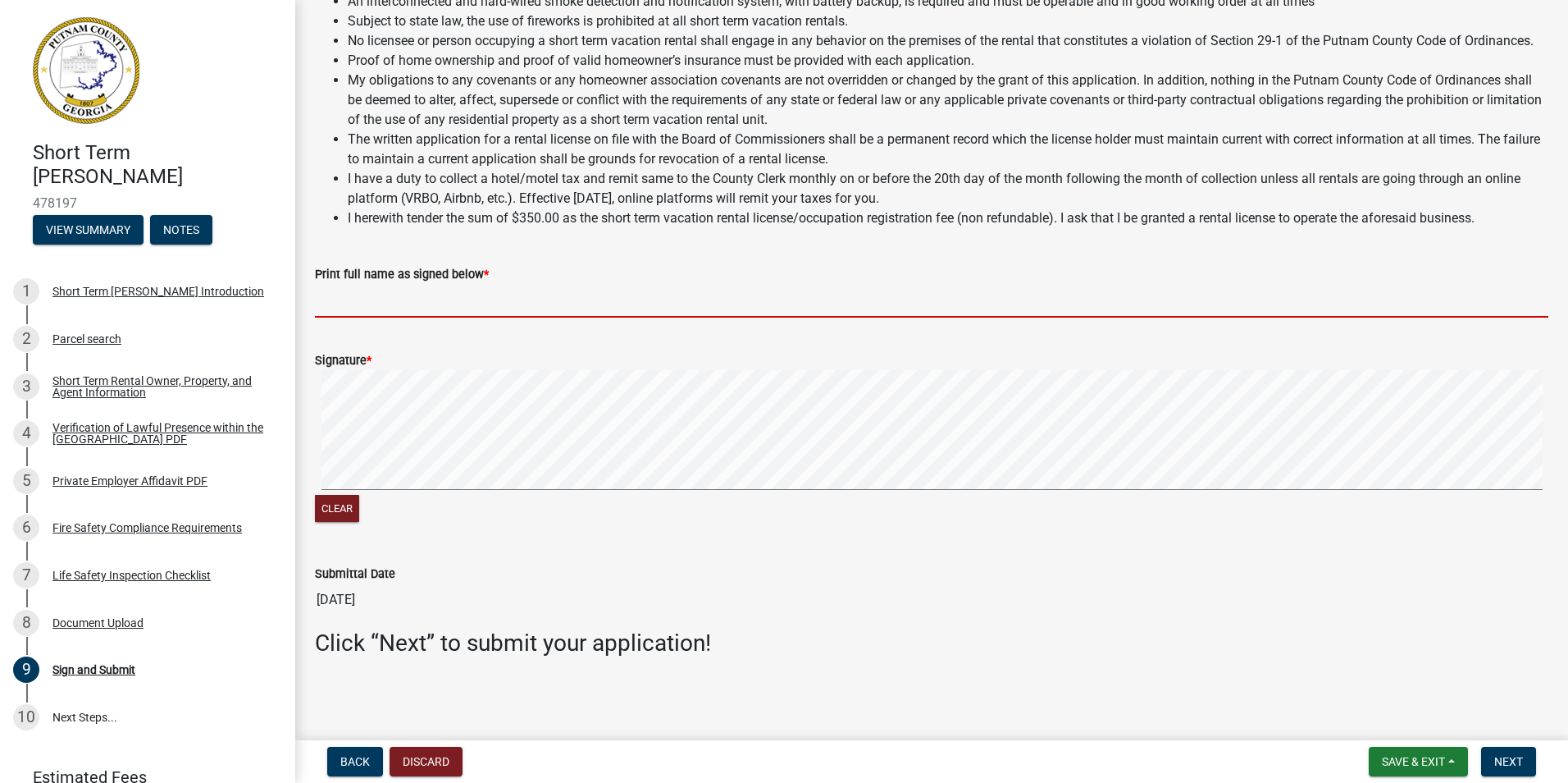
click at [396, 298] on input "Print full name as signed below *" at bounding box center [932, 301] width 1233 height 34
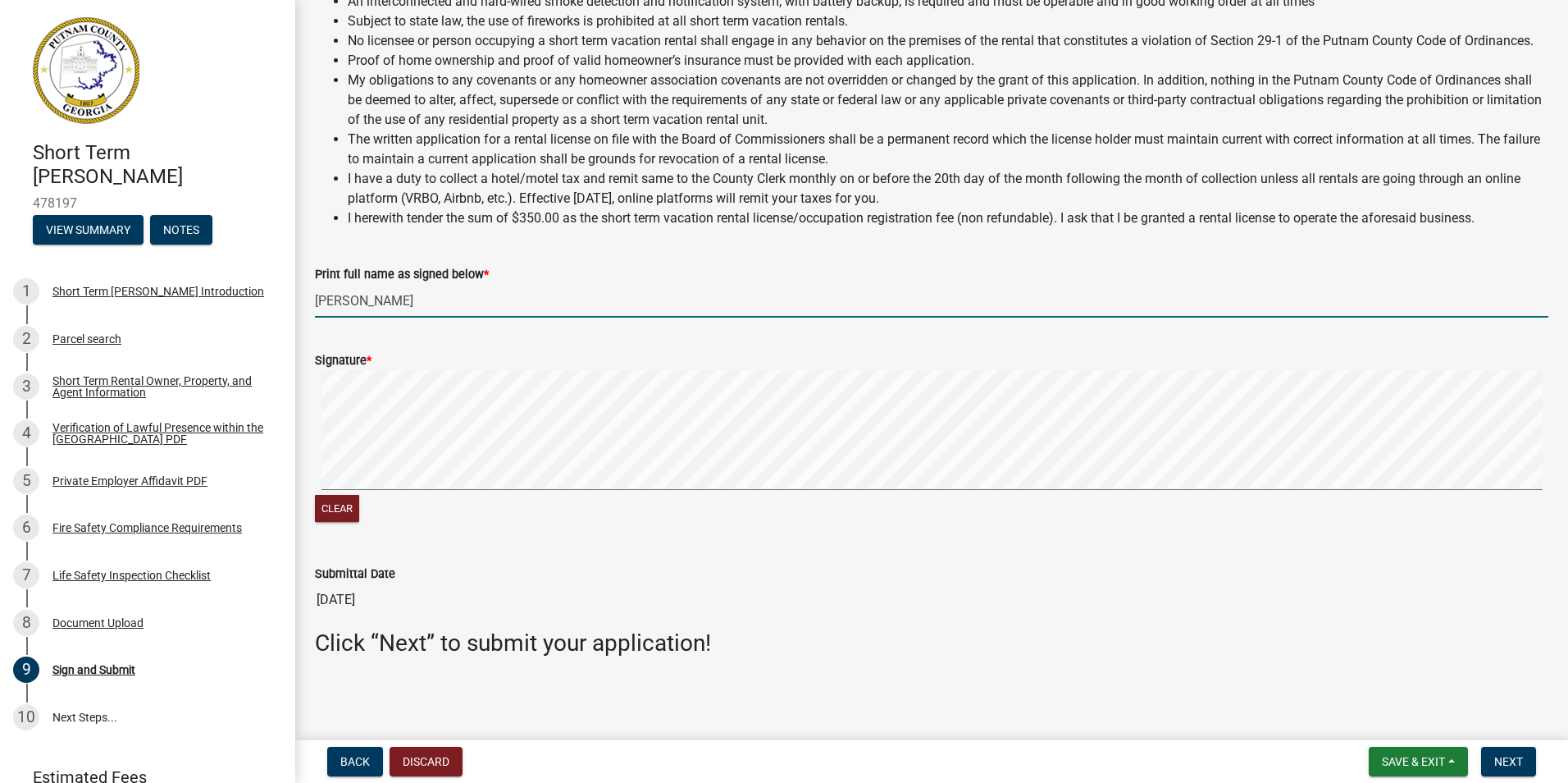
type input "[PERSON_NAME]"
click at [372, 357] on span "*" at bounding box center [369, 360] width 5 height 14
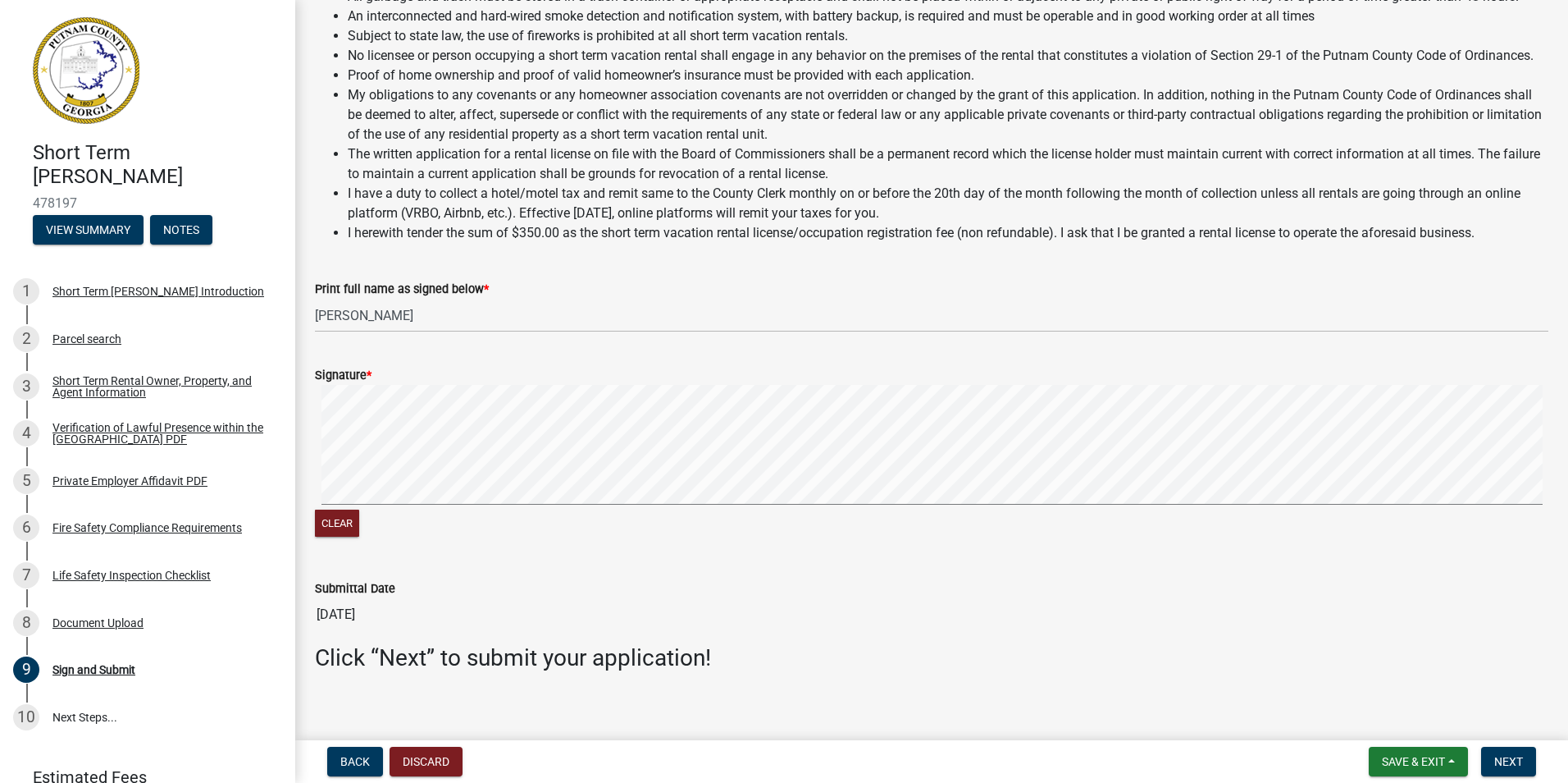
scroll to position [1182, 0]
click at [385, 531] on form "Signature * Clear" at bounding box center [932, 442] width 1233 height 195
click at [343, 536] on button "Clear" at bounding box center [337, 522] width 44 height 28
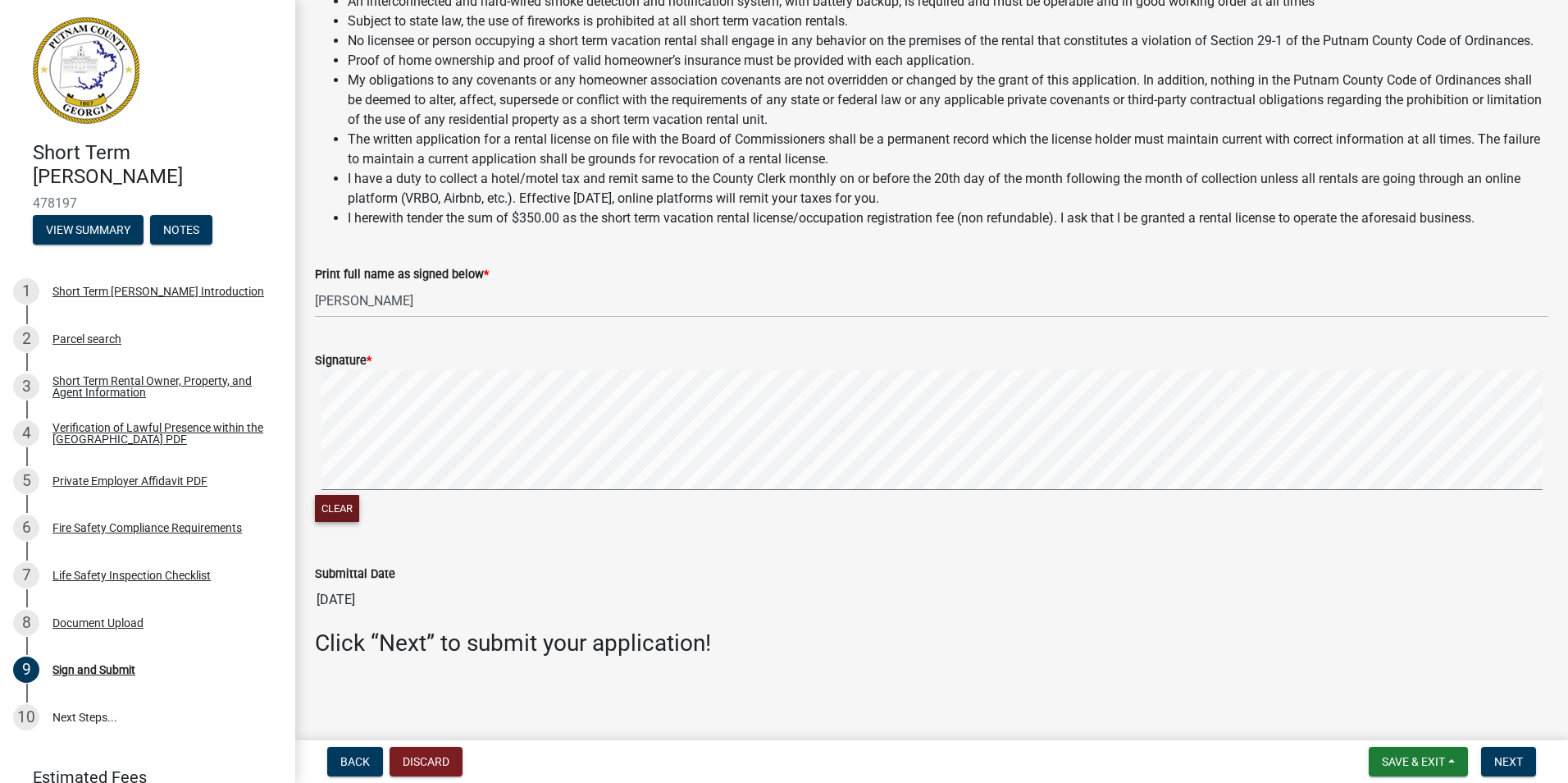
scroll to position [1255, 0]
click at [1517, 762] on span "Next" at bounding box center [1509, 761] width 28 height 13
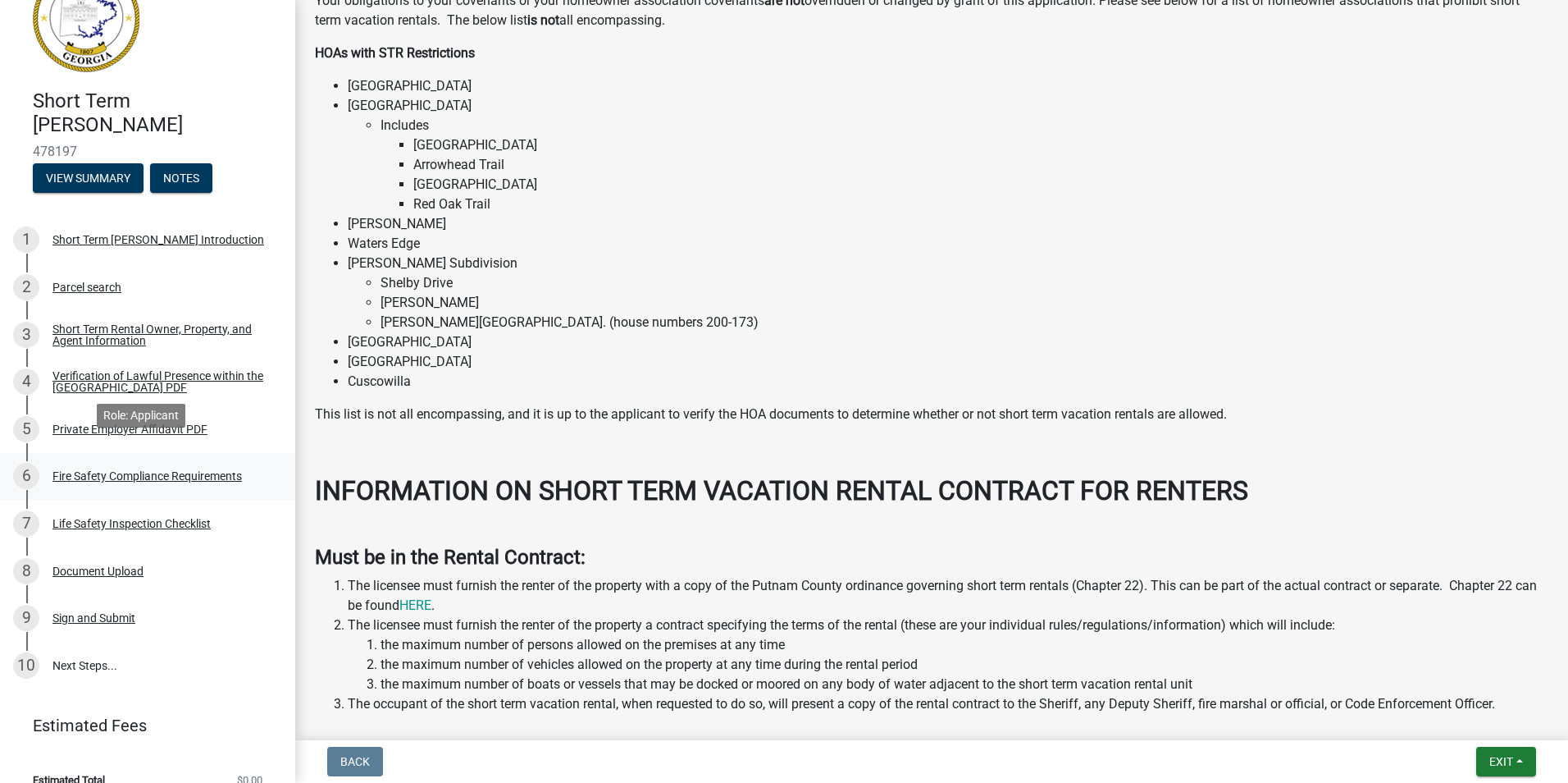
scroll to position [74, 0]
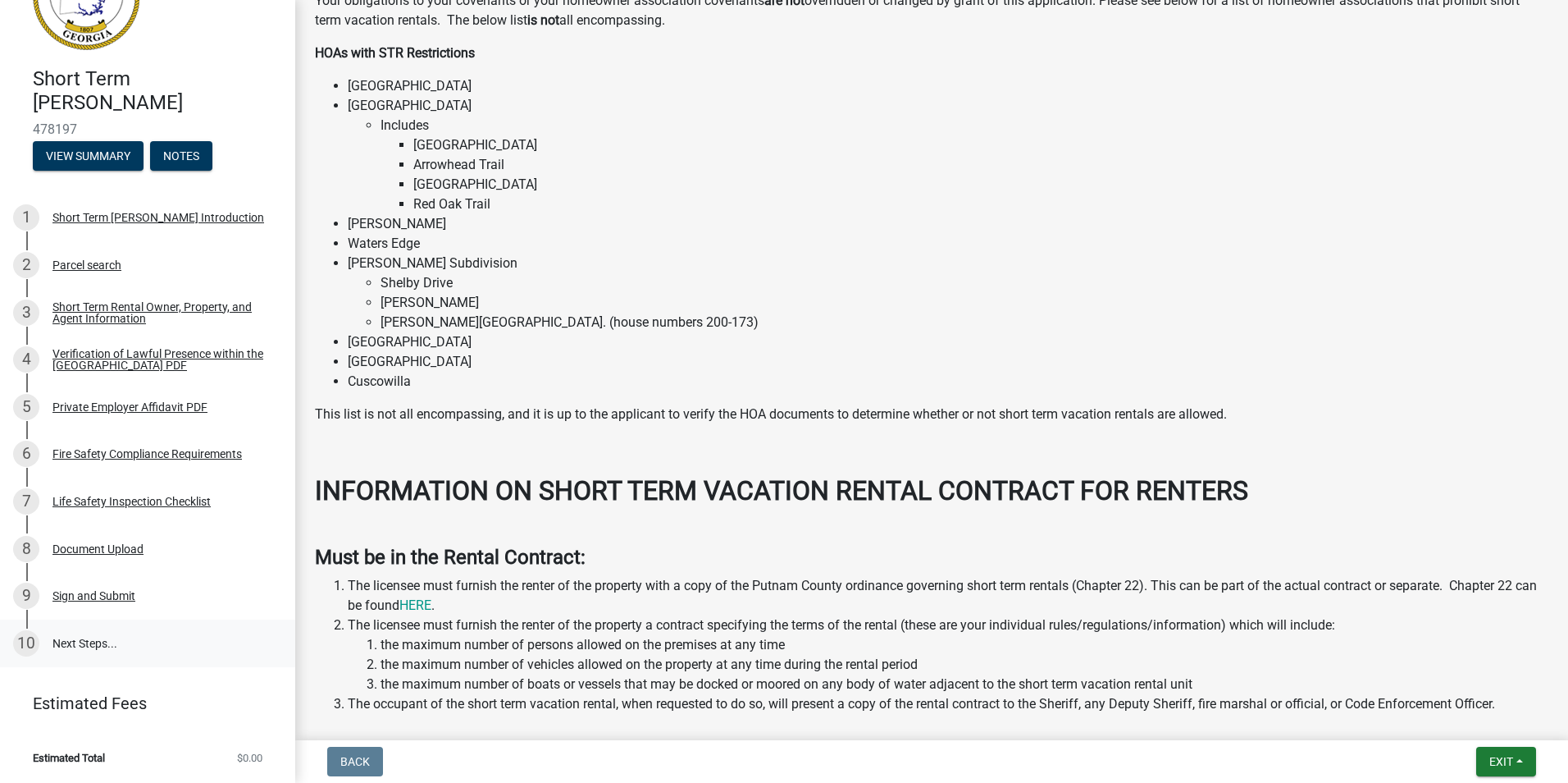
click at [72, 643] on link "10 Next Steps..." at bounding box center [147, 644] width 295 height 48
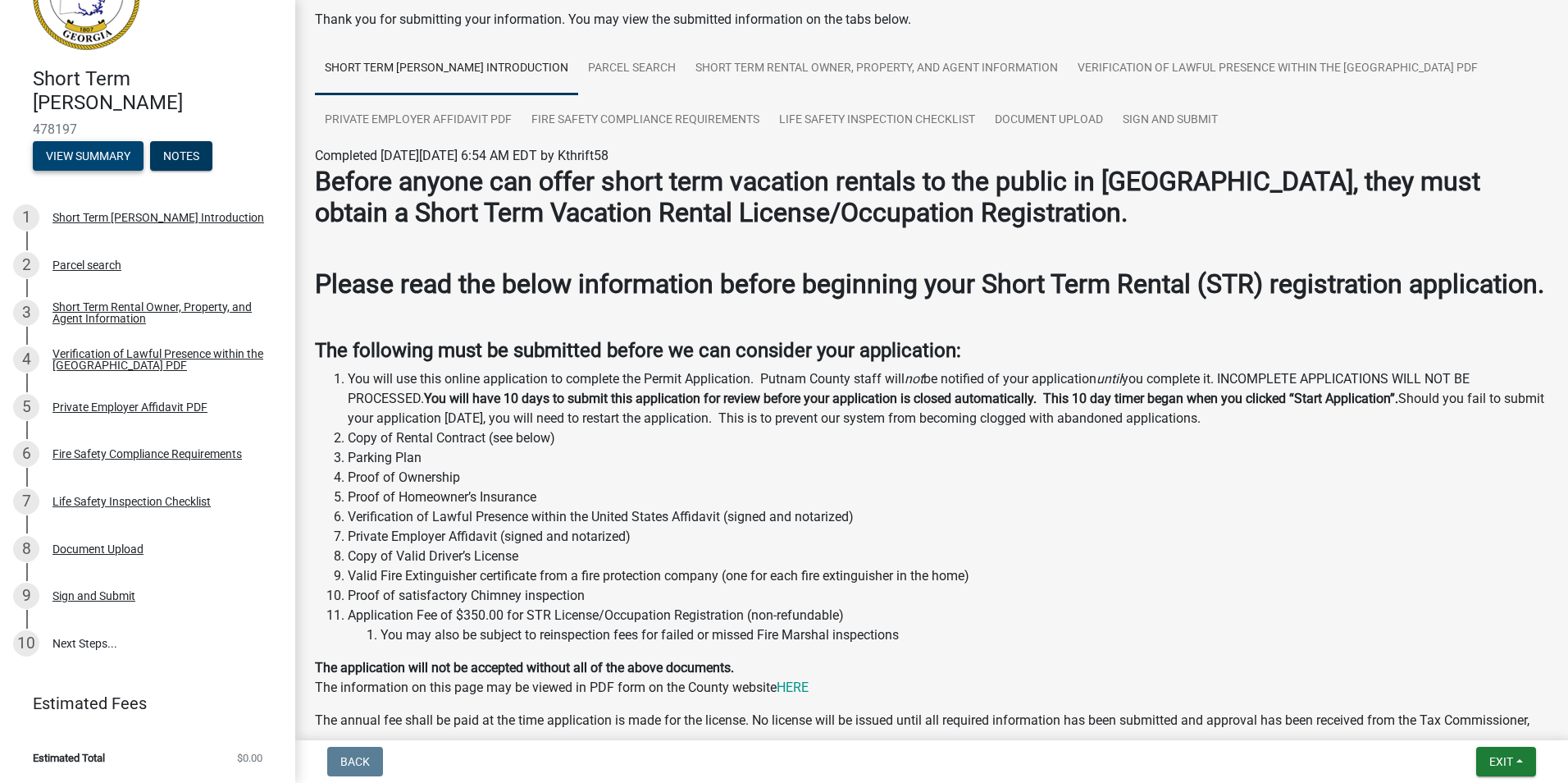
click at [109, 156] on button "View Summary" at bounding box center [88, 155] width 111 height 29
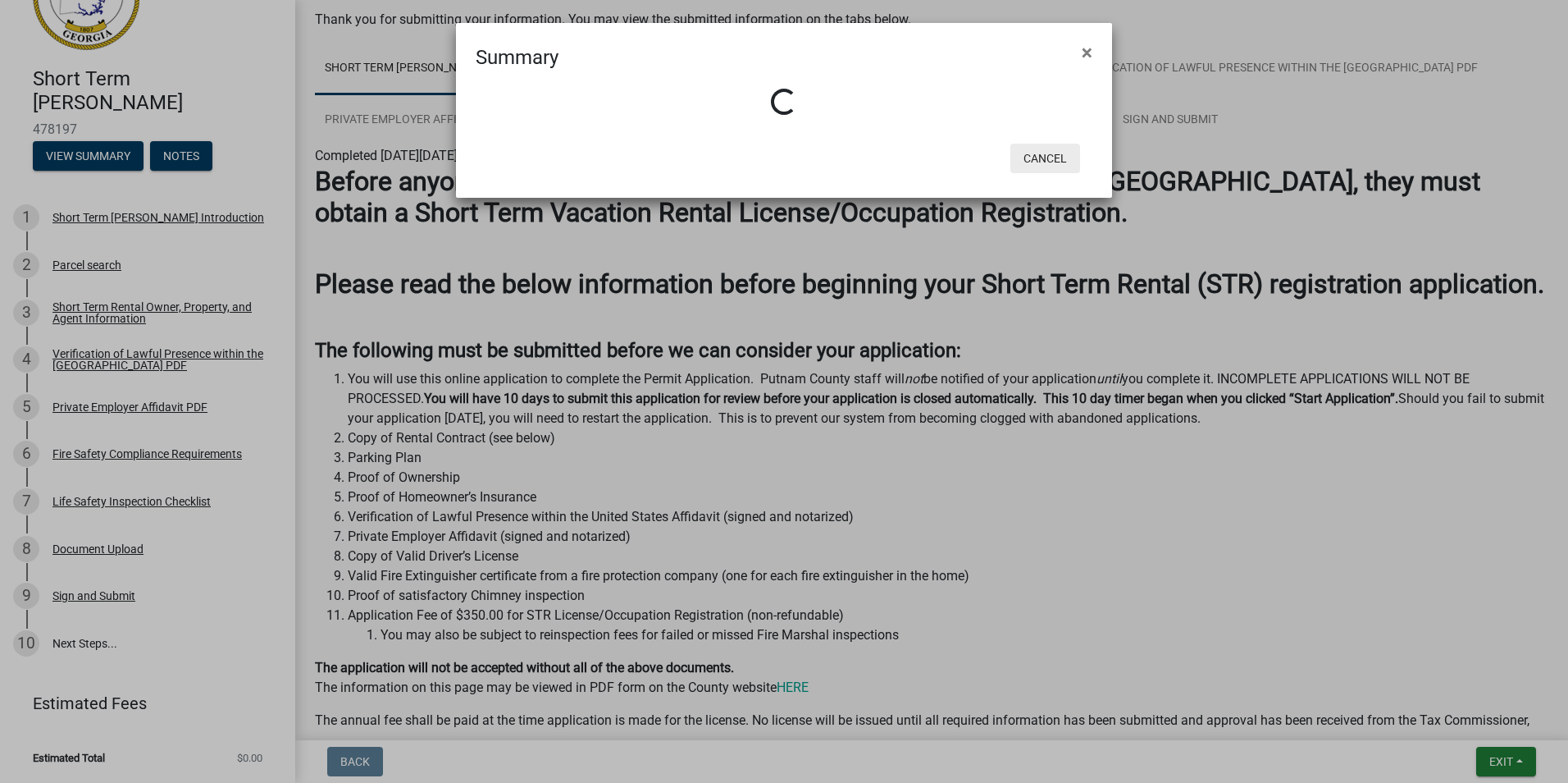
click at [1050, 158] on button "Cancel" at bounding box center [1045, 158] width 70 height 29
